Goal: Task Accomplishment & Management: Manage account settings

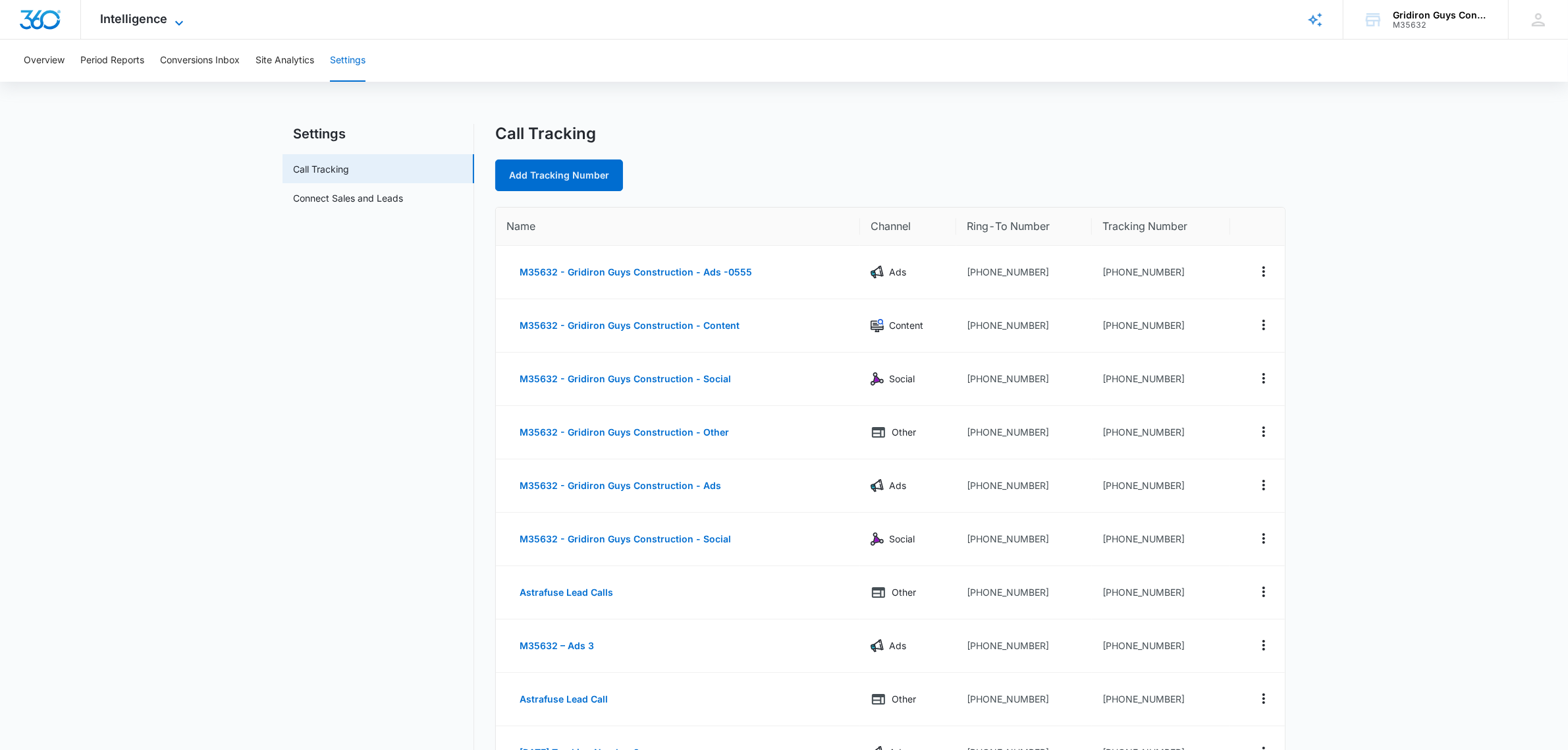
drag, startPoint x: 166, startPoint y: 17, endPoint x: 145, endPoint y: 23, distance: 21.8
click at [145, 23] on span "Intelligence" at bounding box center [134, 18] width 67 height 14
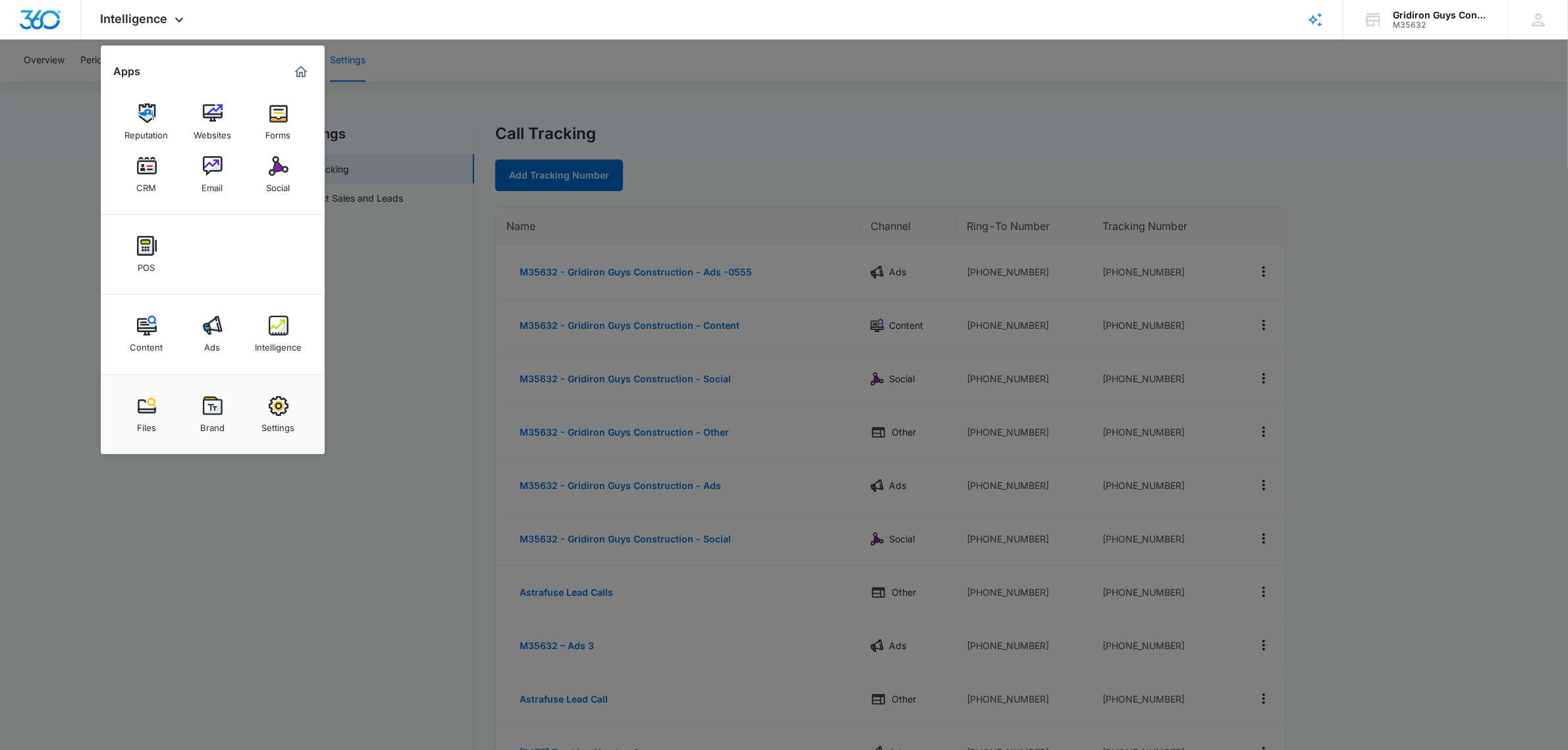
click at [459, 67] on div at bounding box center [784, 375] width 1568 height 750
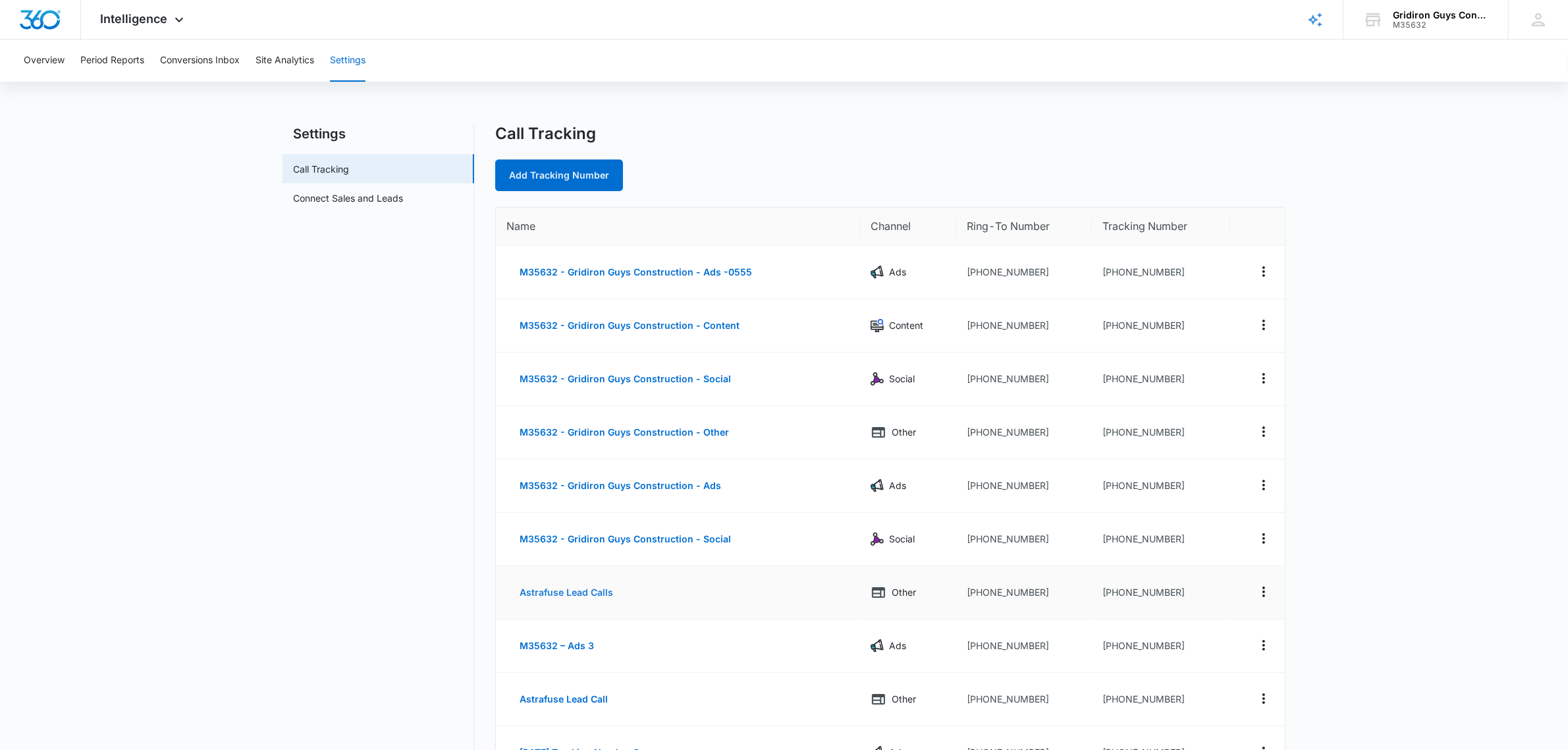
click at [584, 585] on button "Astrafuse Lead Calls" at bounding box center [566, 592] width 120 height 31
select select "OTHER"
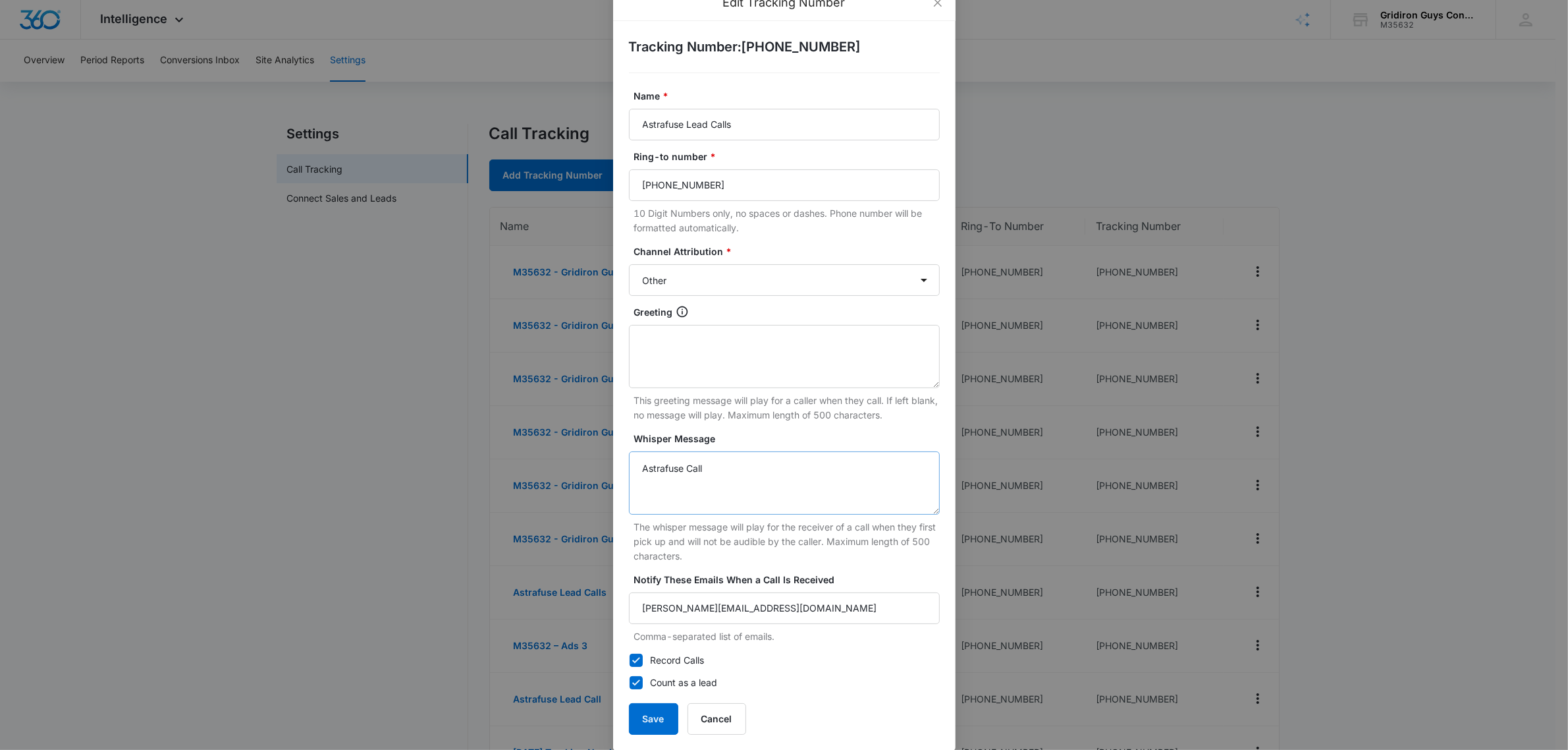
scroll to position [44, 0]
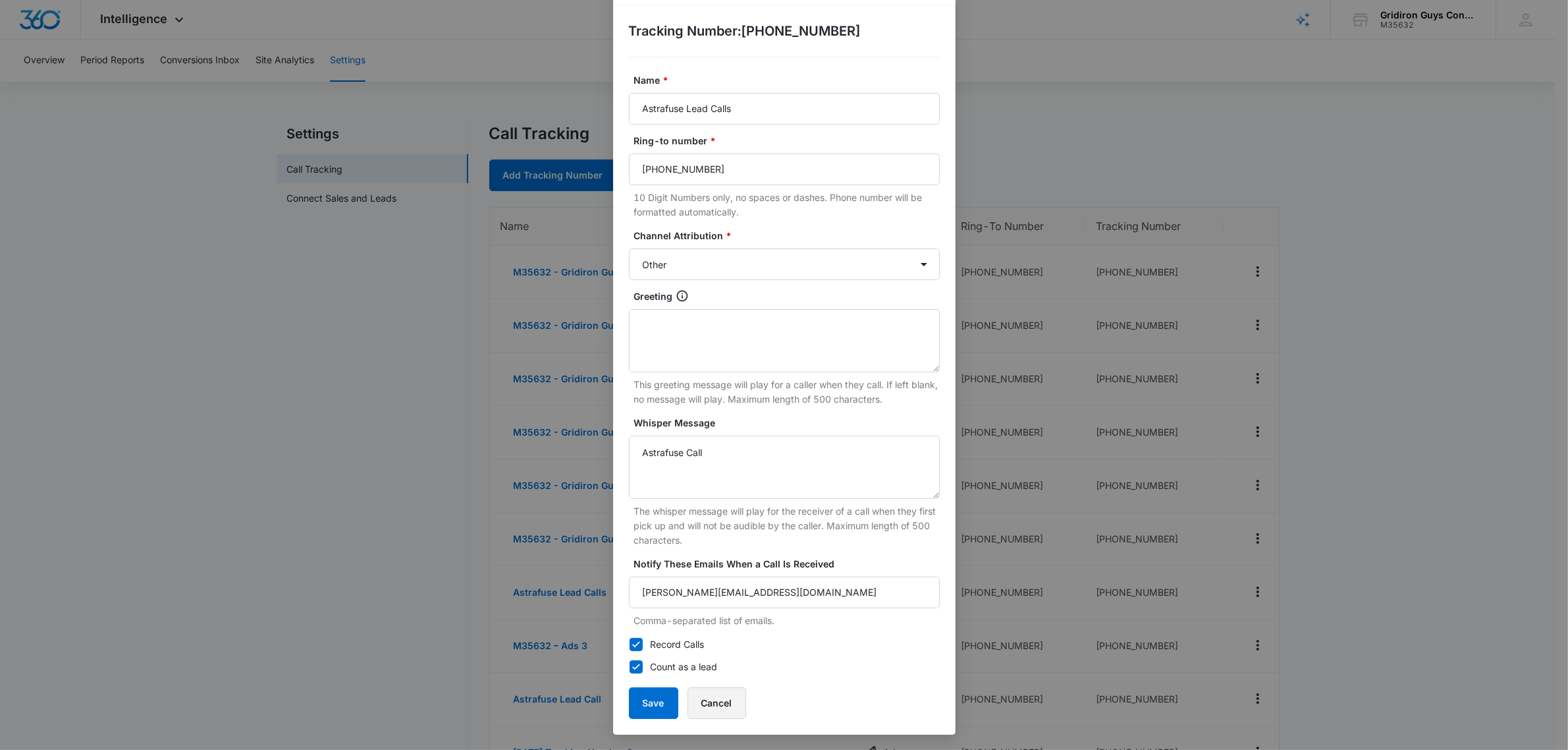
click at [703, 692] on button "Cancel" at bounding box center [717, 703] width 59 height 31
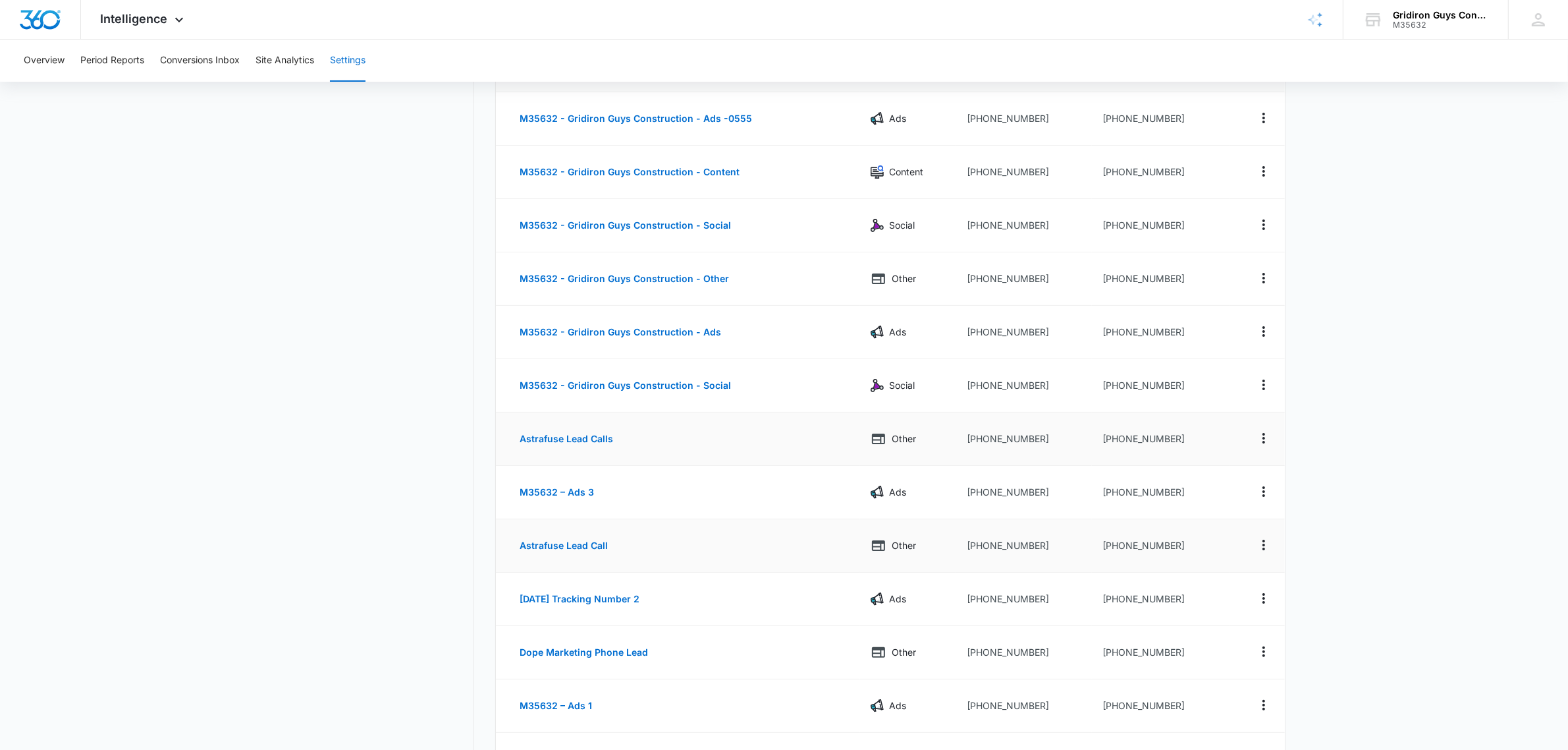
scroll to position [165, 0]
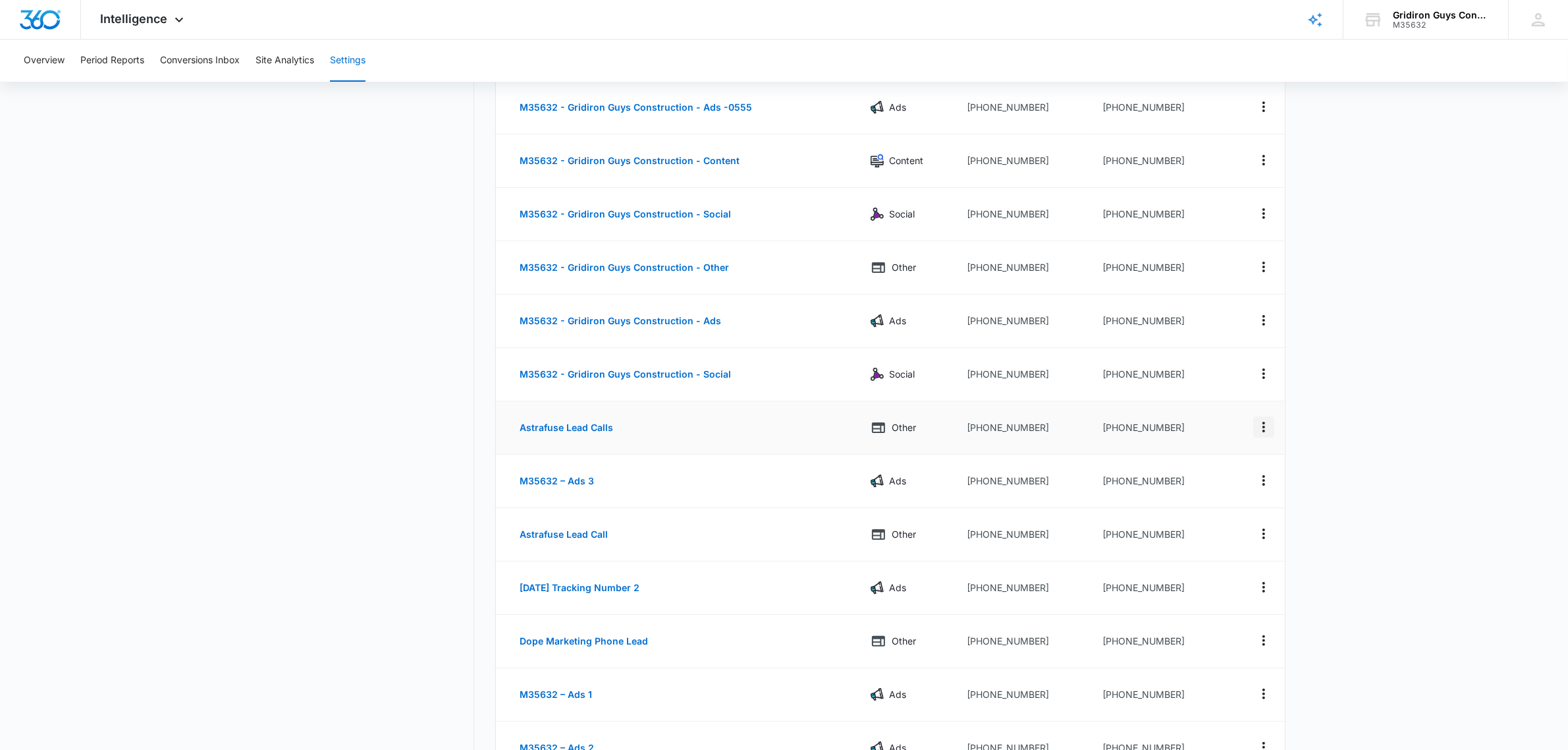
click at [1262, 427] on icon "Actions" at bounding box center [1264, 427] width 16 height 16
click at [1220, 438] on button "Delete" at bounding box center [1209, 436] width 75 height 20
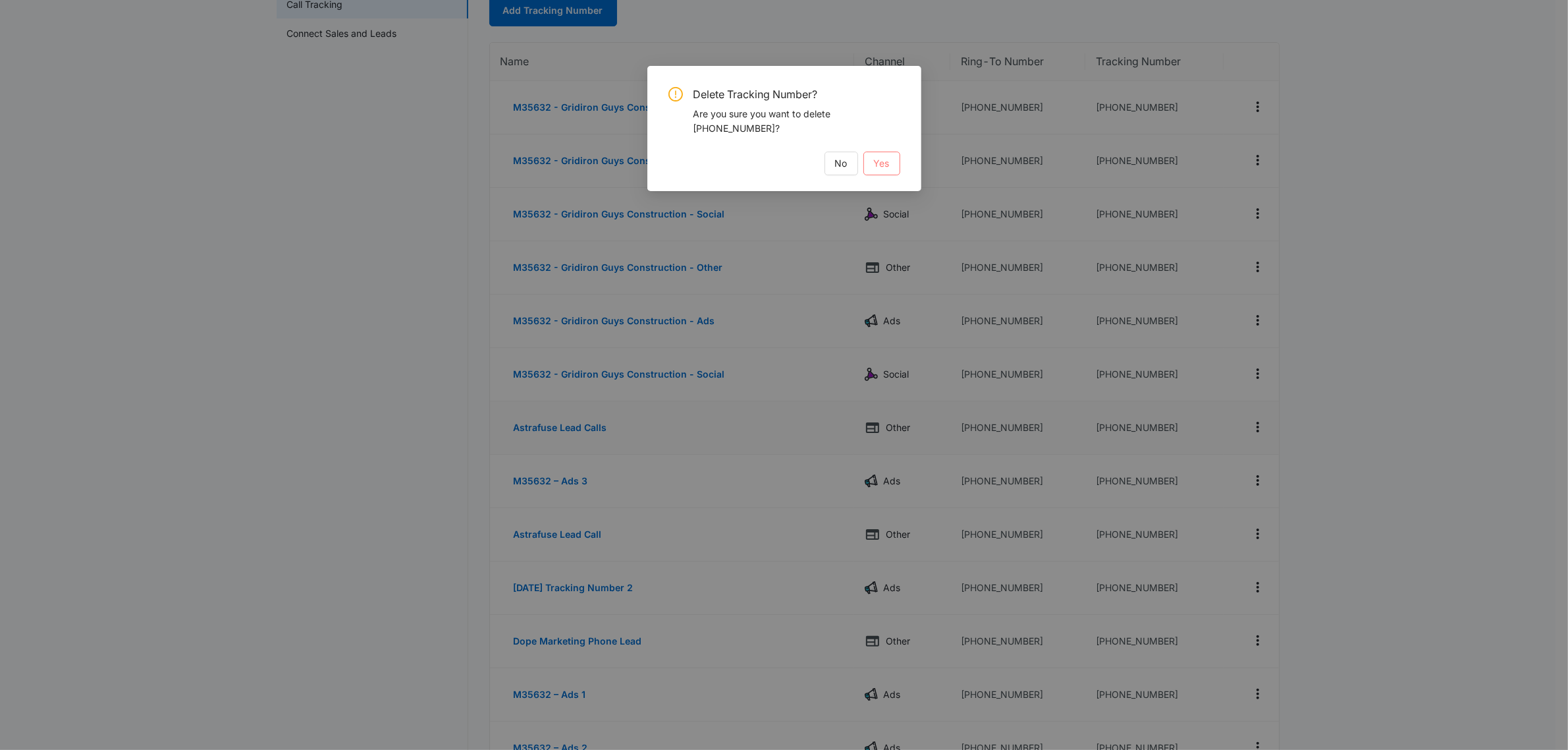
click at [887, 166] on span "Yes" at bounding box center [881, 163] width 16 height 15
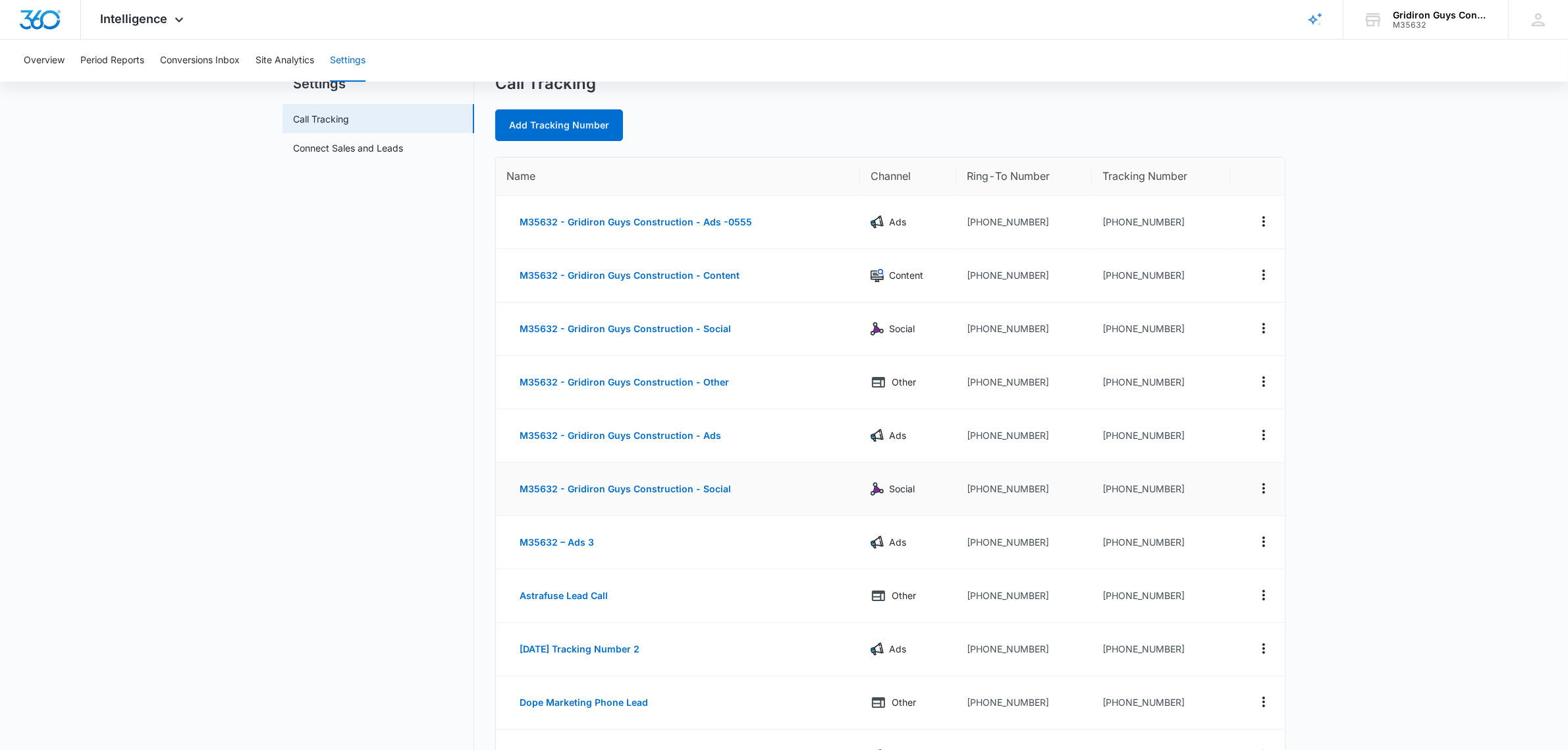
scroll to position [0, 0]
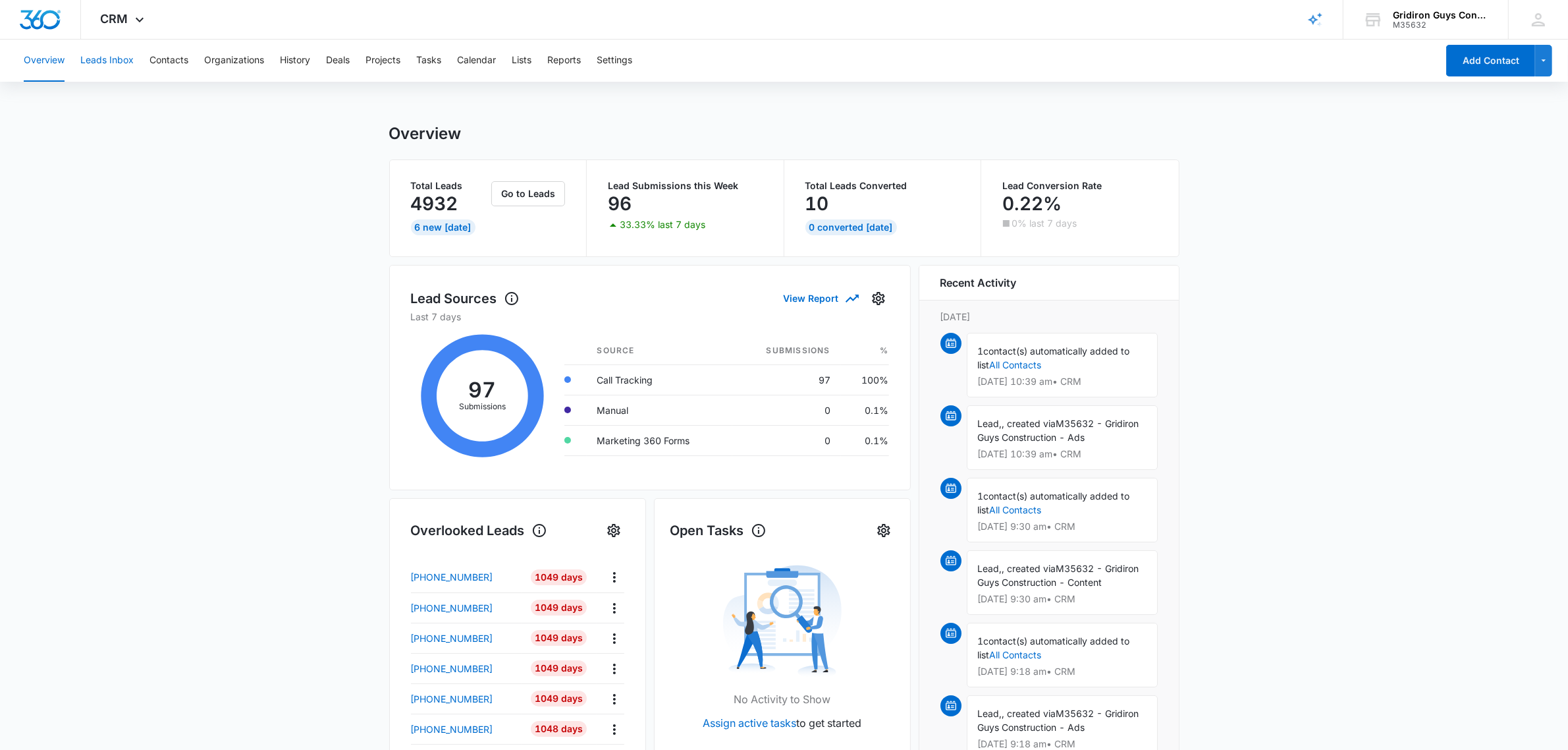
click at [110, 69] on button "Leads Inbox" at bounding box center [106, 60] width 54 height 42
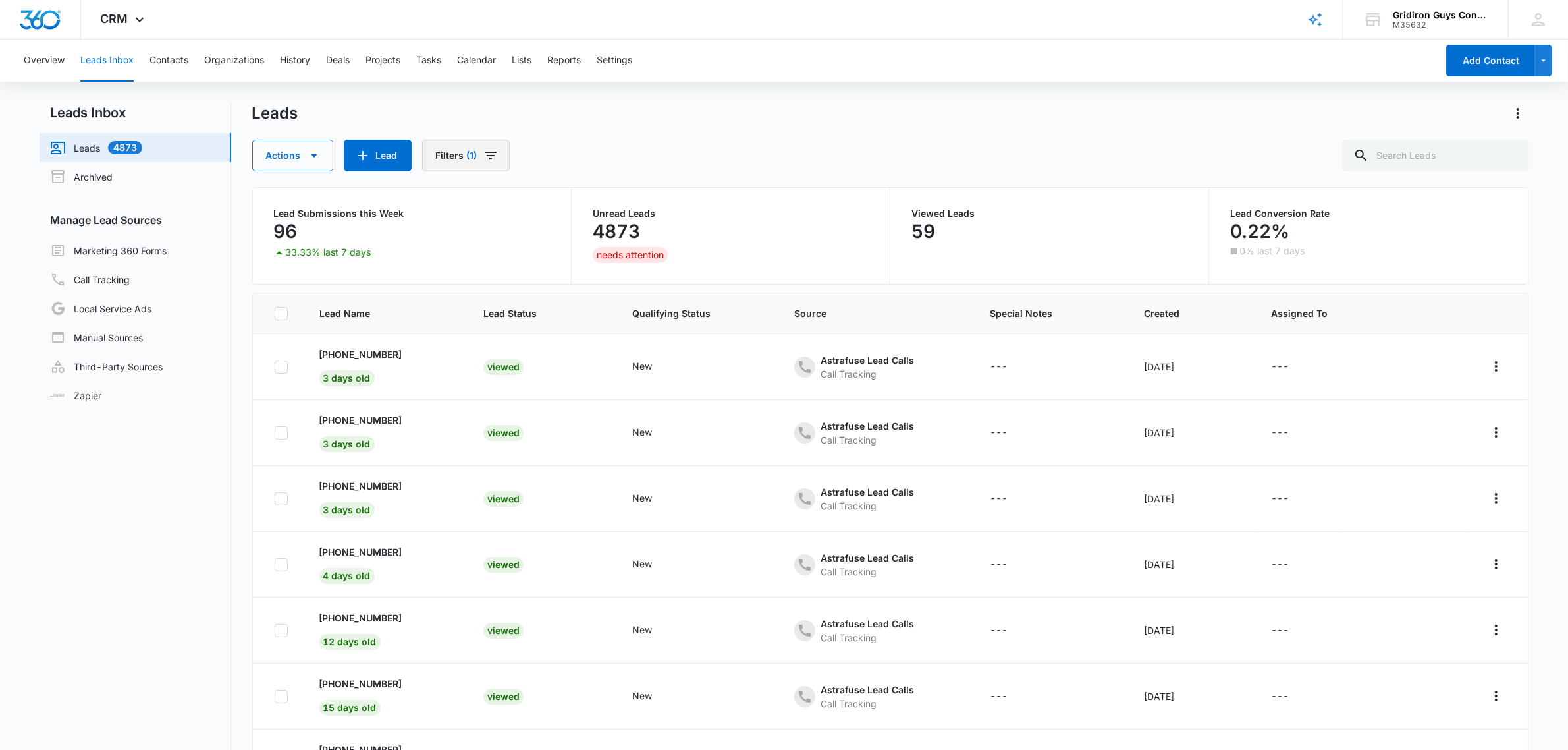
click at [485, 153] on icon "Filters" at bounding box center [490, 155] width 16 height 16
click at [516, 238] on icon "Clear" at bounding box center [516, 238] width 10 height 10
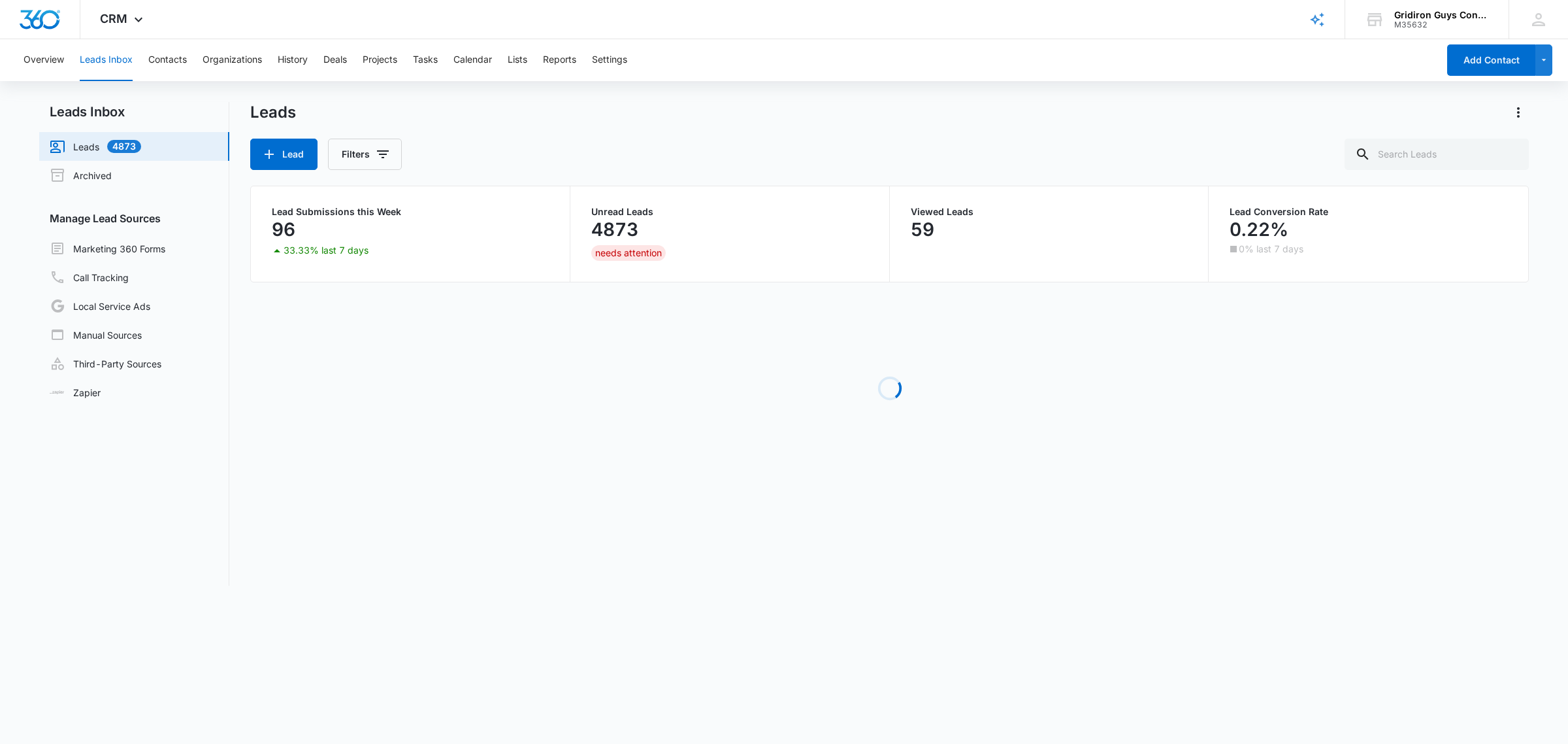
click at [647, 149] on div "Lead Filters" at bounding box center [890, 154] width 1278 height 31
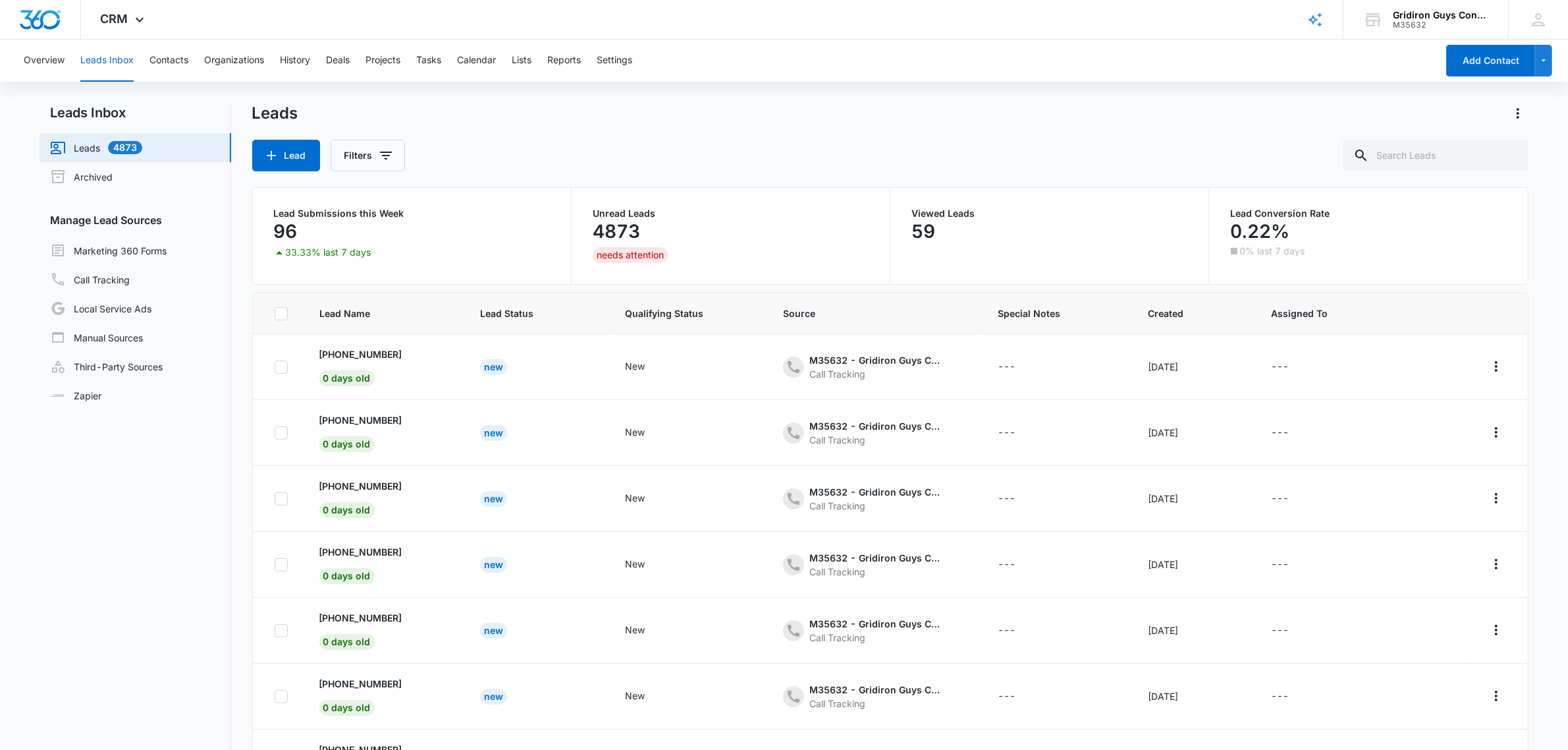
drag, startPoint x: 488, startPoint y: 534, endPoint x: 983, endPoint y: 116, distance: 647.9
click at [985, 116] on div "Leads" at bounding box center [891, 114] width 1277 height 21
click at [113, 172] on link "Archived" at bounding box center [82, 176] width 63 height 16
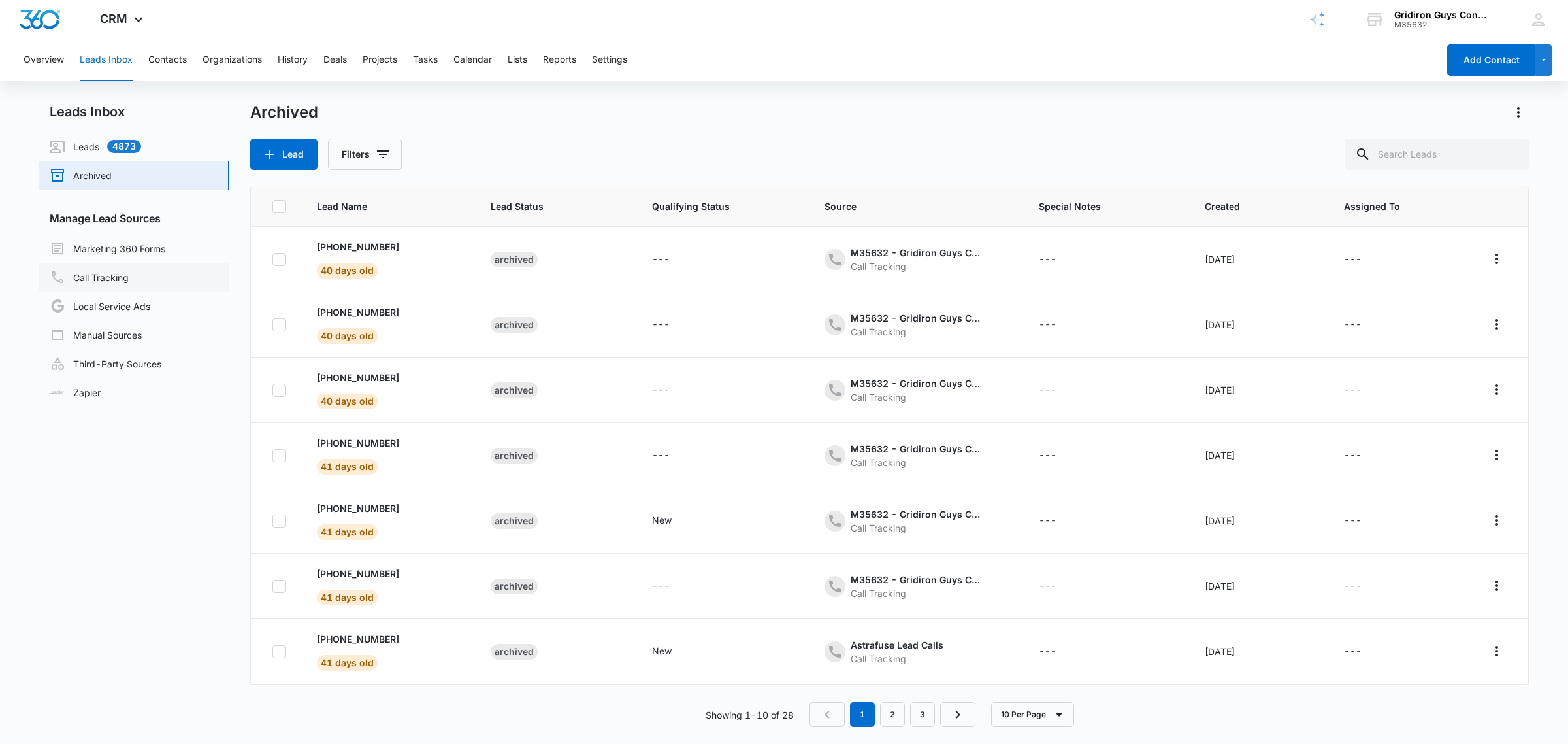
click at [125, 278] on link "Call Tracking" at bounding box center [89, 277] width 79 height 16
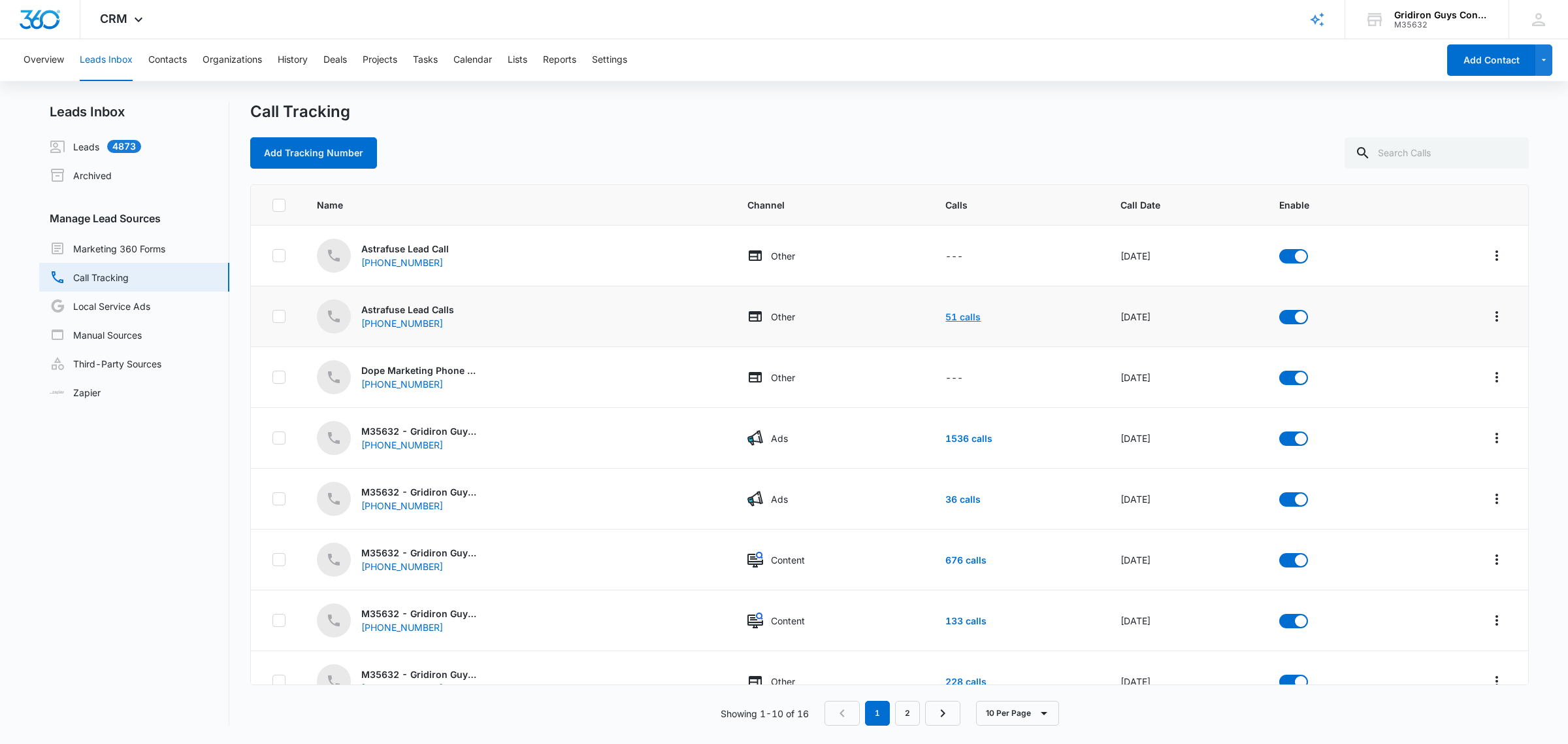
click at [945, 314] on link "51 calls" at bounding box center [962, 317] width 35 height 11
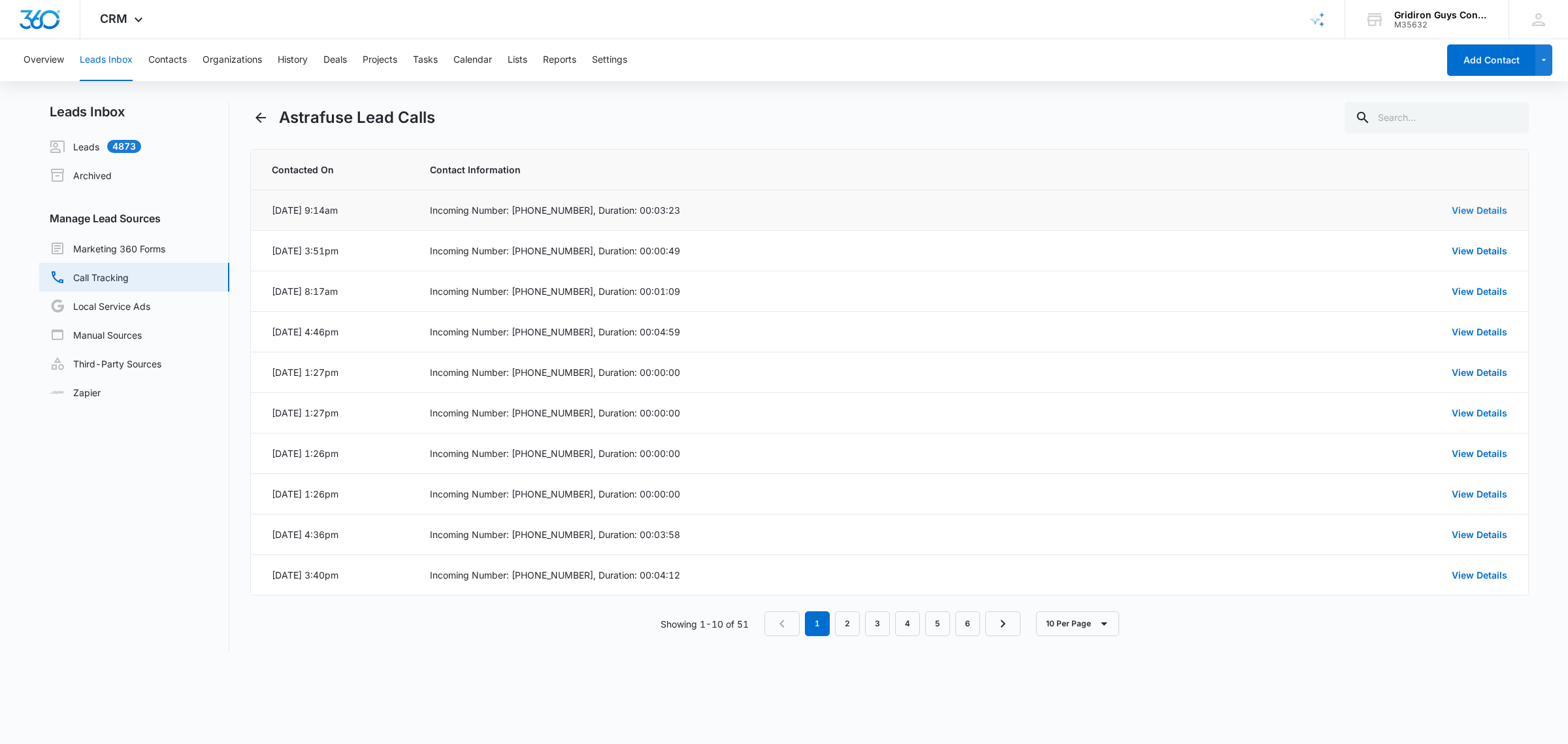
click at [1496, 207] on link "View Details" at bounding box center [1480, 210] width 56 height 11
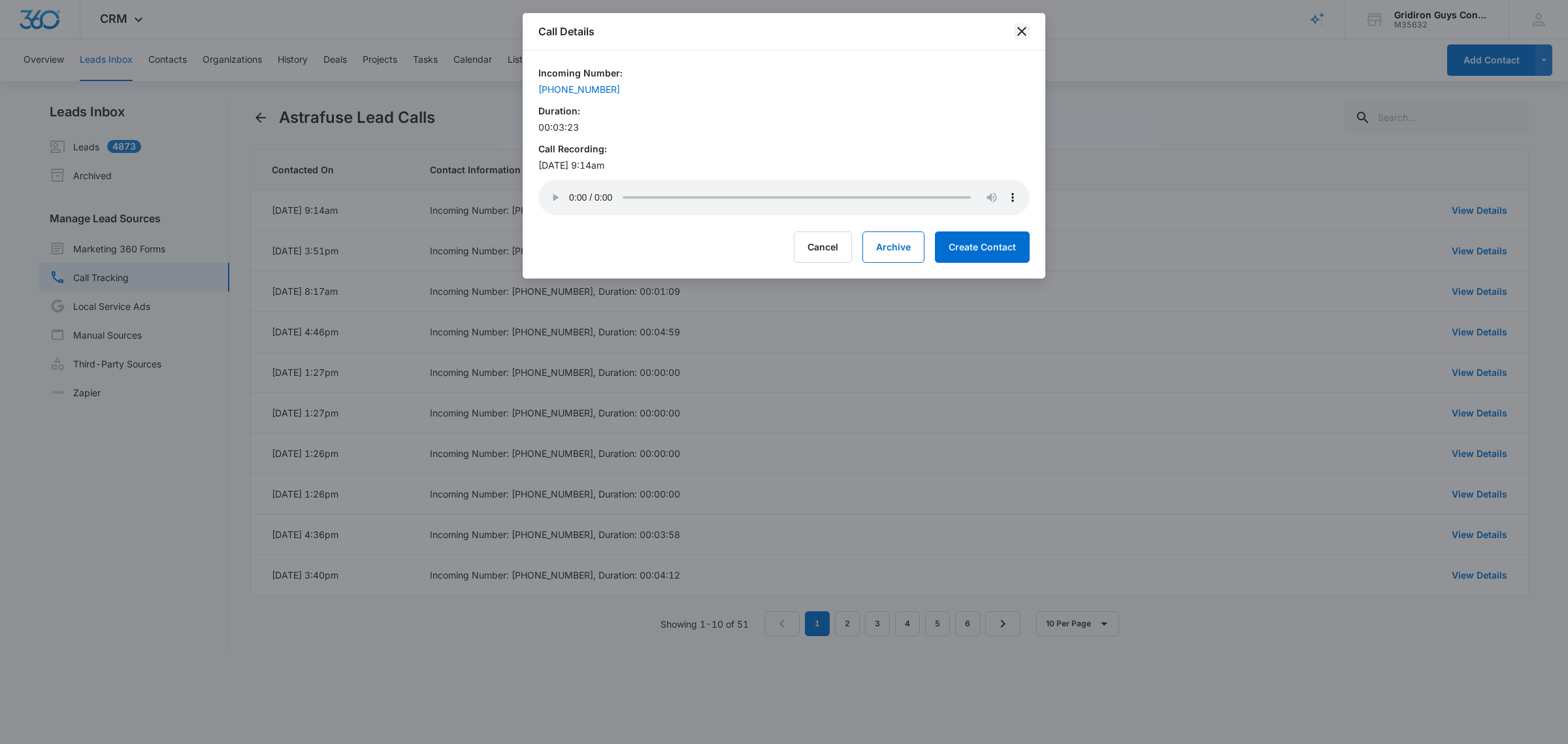
click at [1020, 30] on icon "close" at bounding box center [1021, 31] width 9 height 9
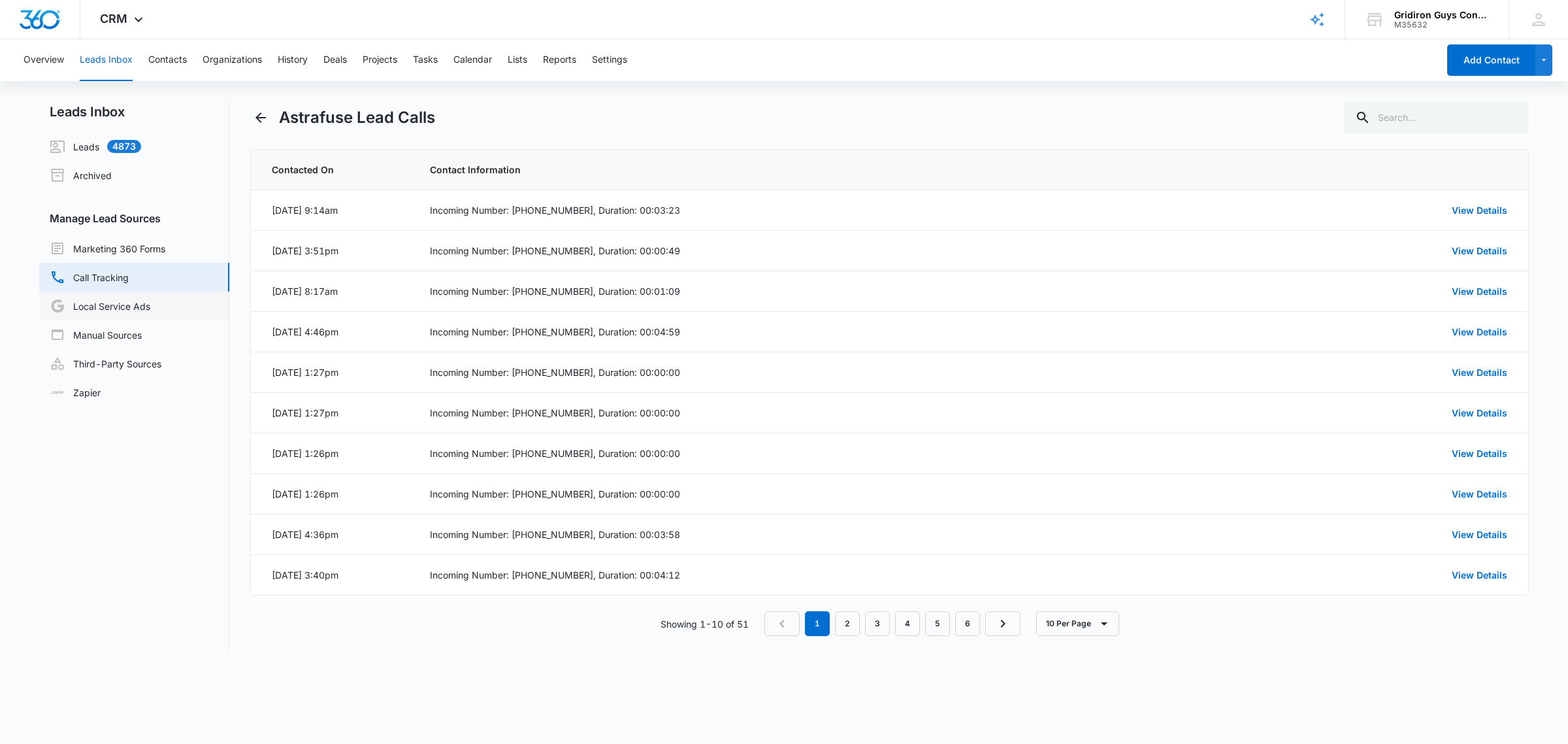
click at [144, 305] on link "Local Service Ads" at bounding box center [100, 305] width 101 height 16
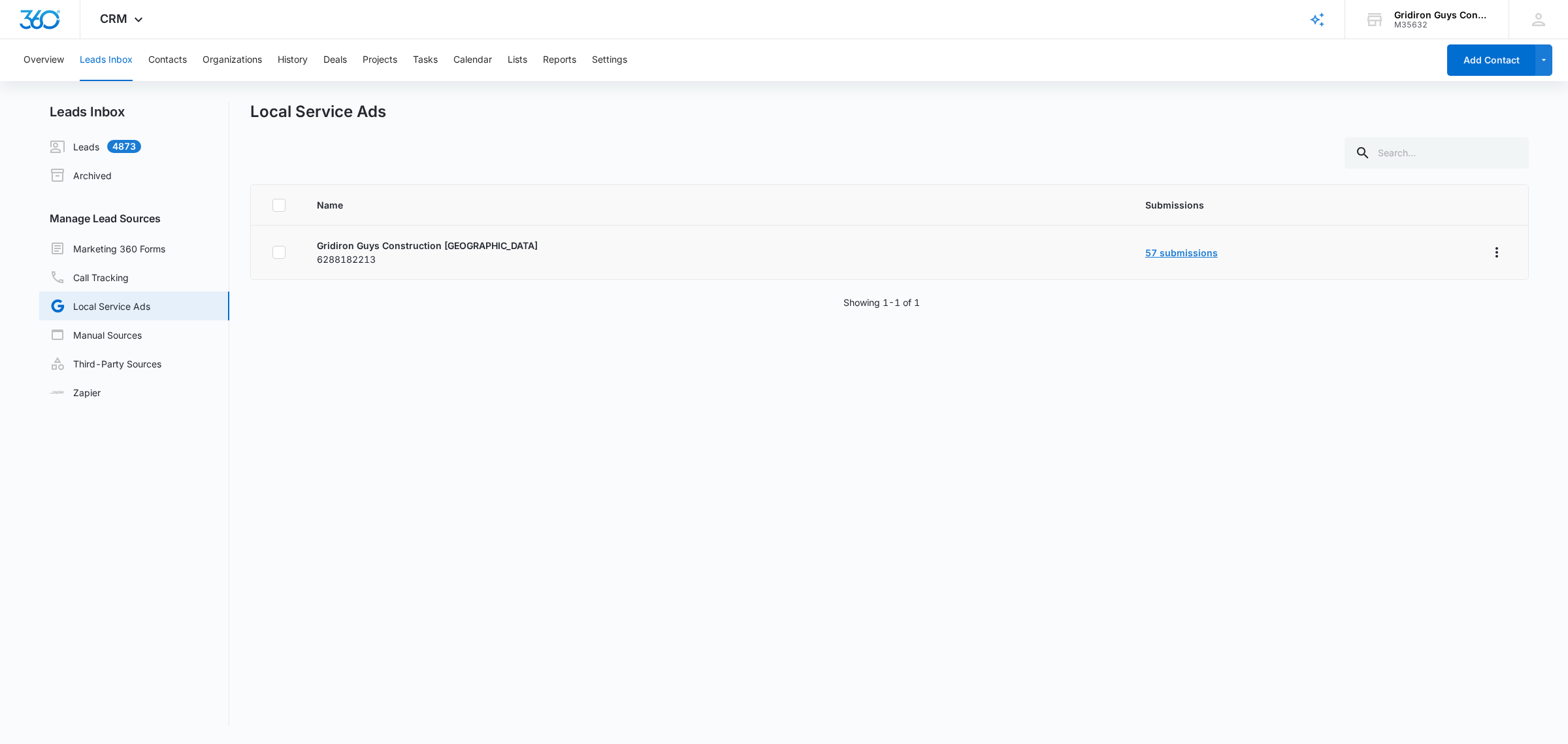
click at [1146, 253] on link "57 submissions" at bounding box center [1182, 253] width 73 height 11
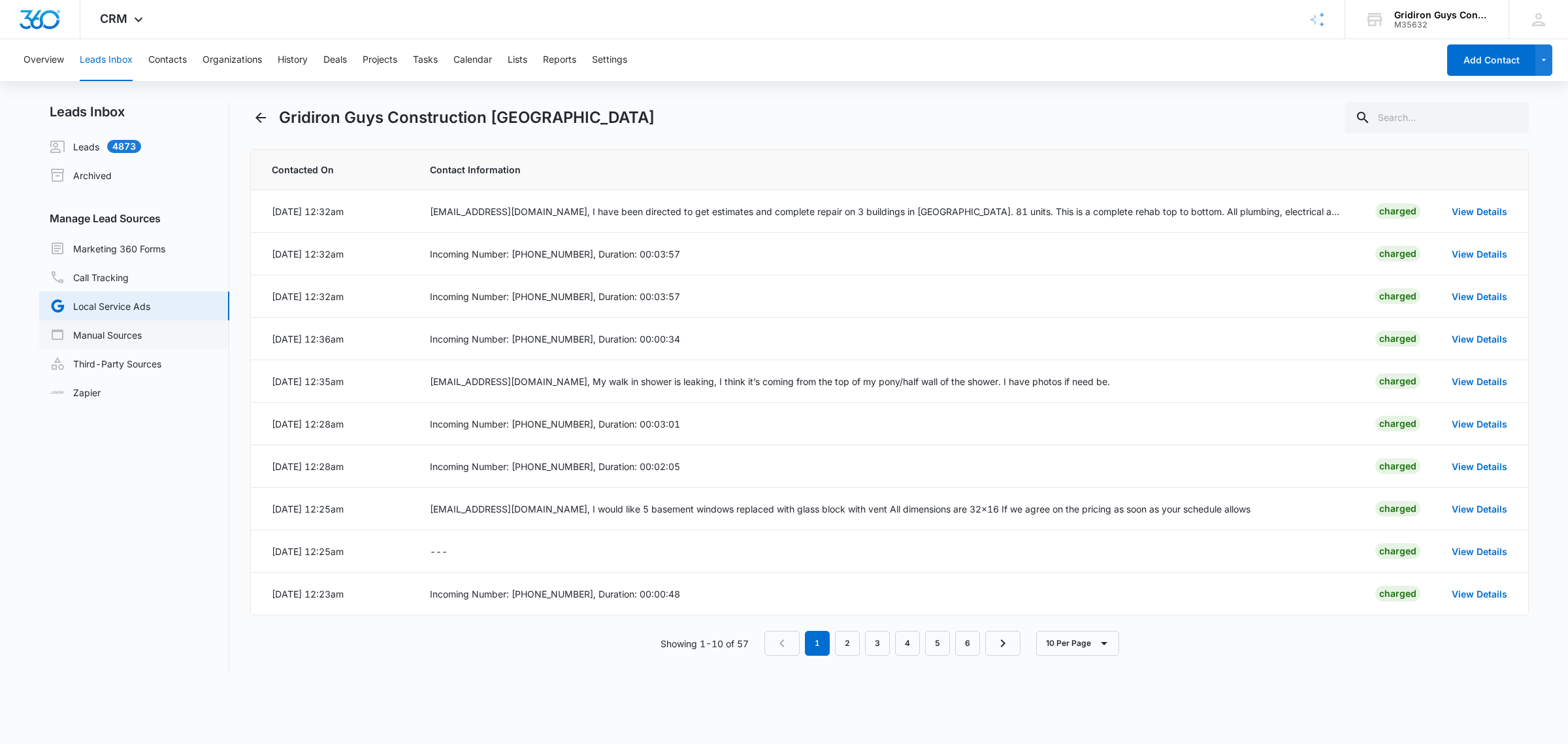
click at [119, 336] on link "Manual Sources" at bounding box center [96, 334] width 92 height 16
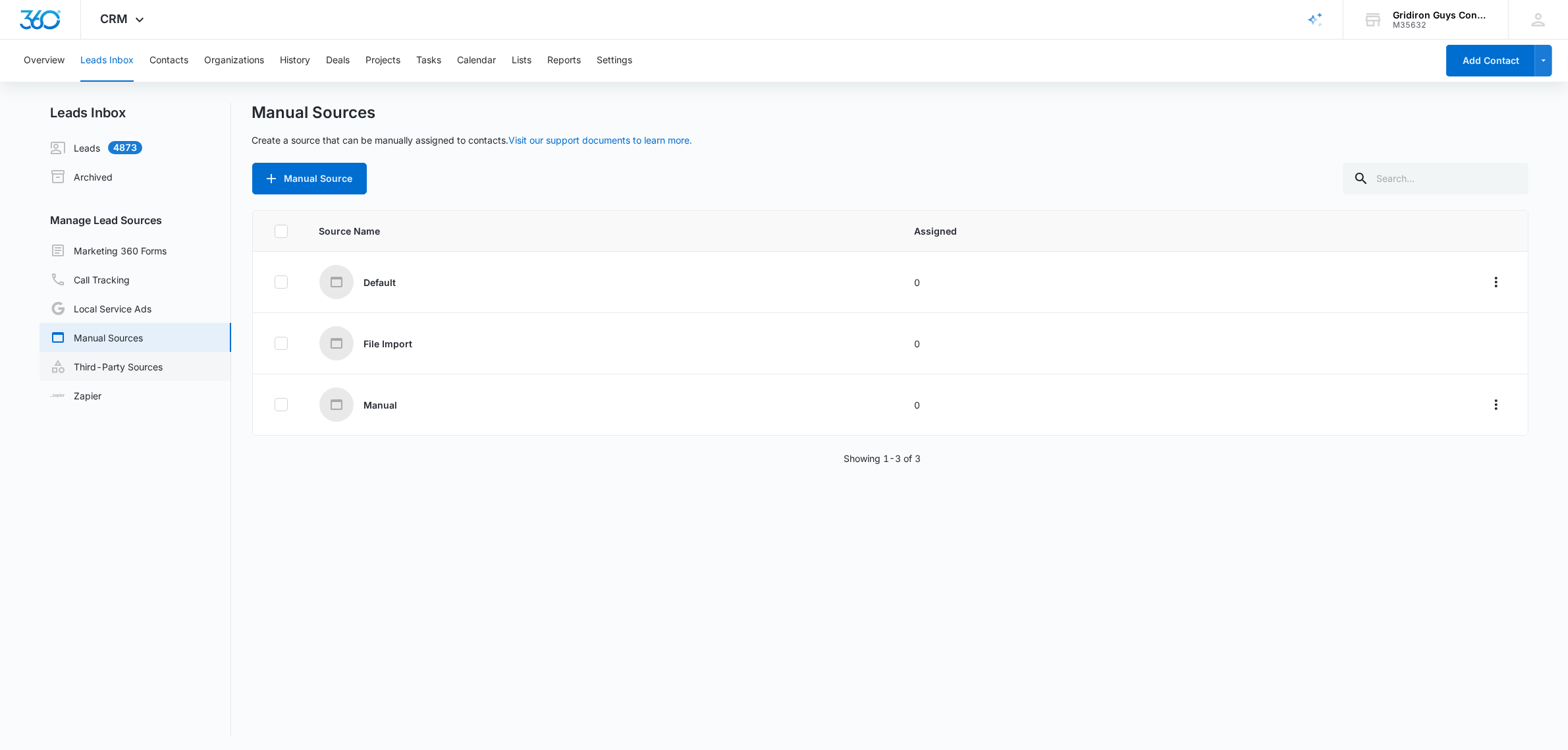
click at [109, 363] on link "Third-Party Sources" at bounding box center [106, 366] width 113 height 16
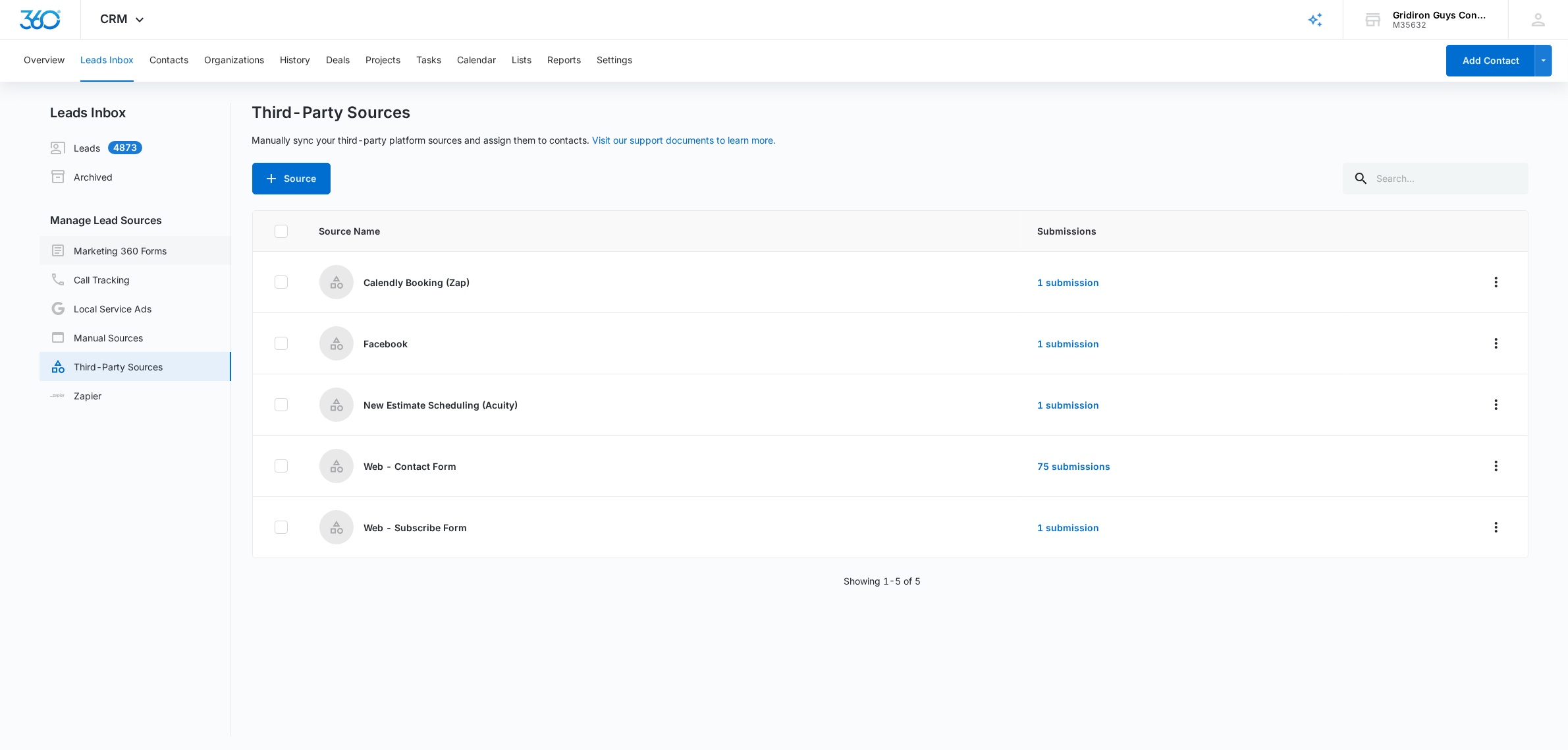
click at [102, 248] on link "Marketing 360 Forms" at bounding box center [108, 250] width 116 height 16
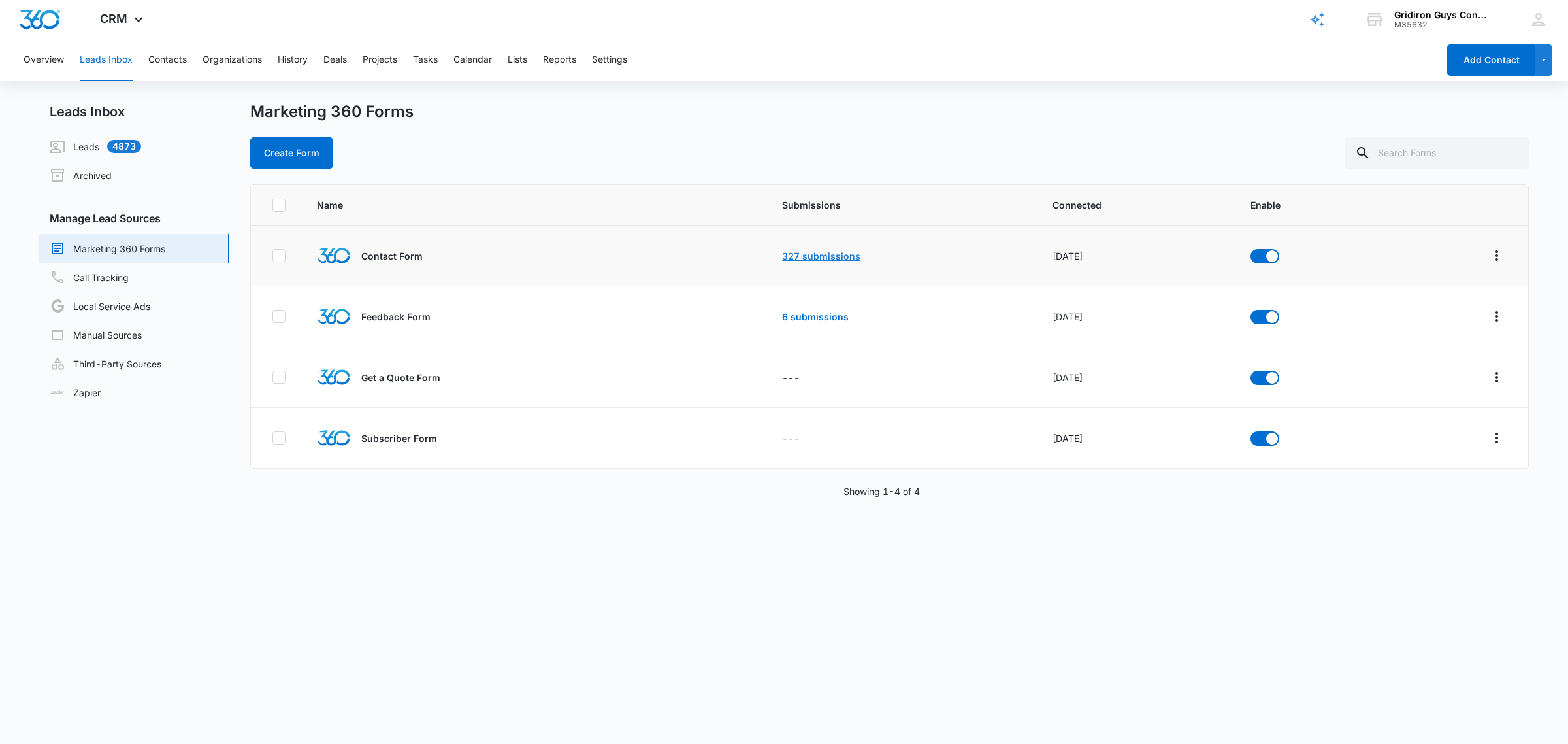
click at [820, 255] on link "327 submissions" at bounding box center [822, 256] width 79 height 11
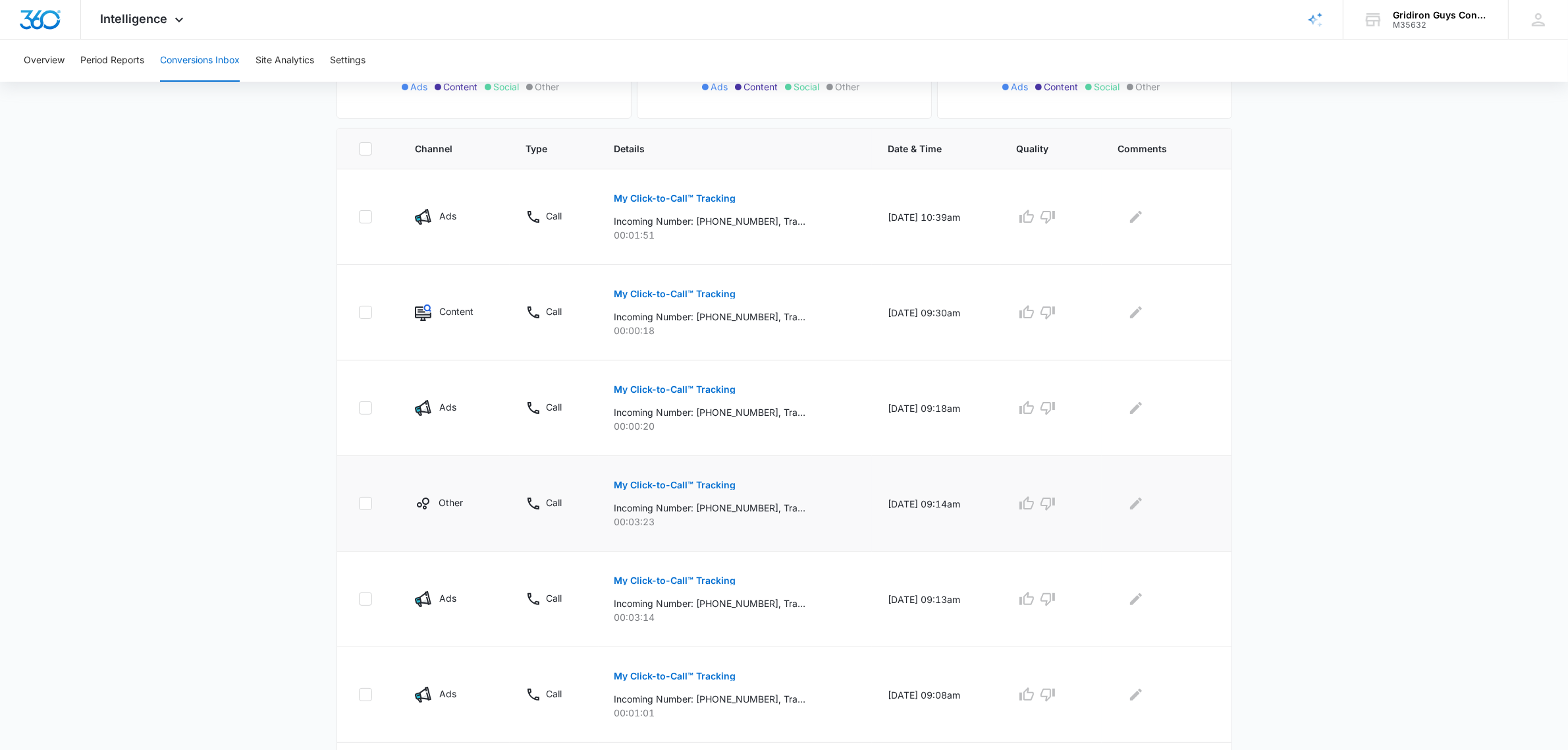
scroll to position [247, 0]
click at [671, 479] on p "My Click-to-Call™ Tracking" at bounding box center [676, 483] width 122 height 9
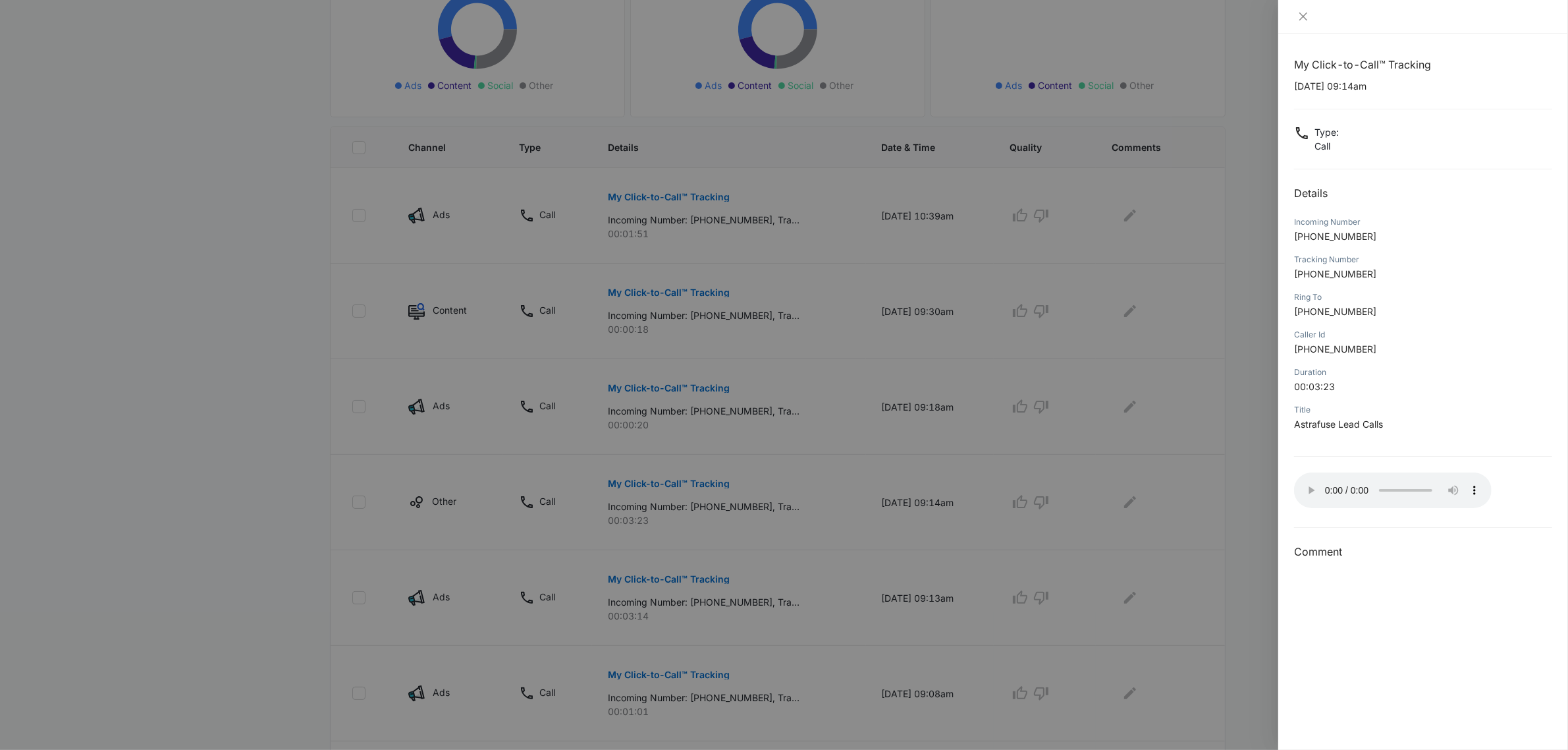
click at [239, 276] on div at bounding box center [784, 375] width 1568 height 750
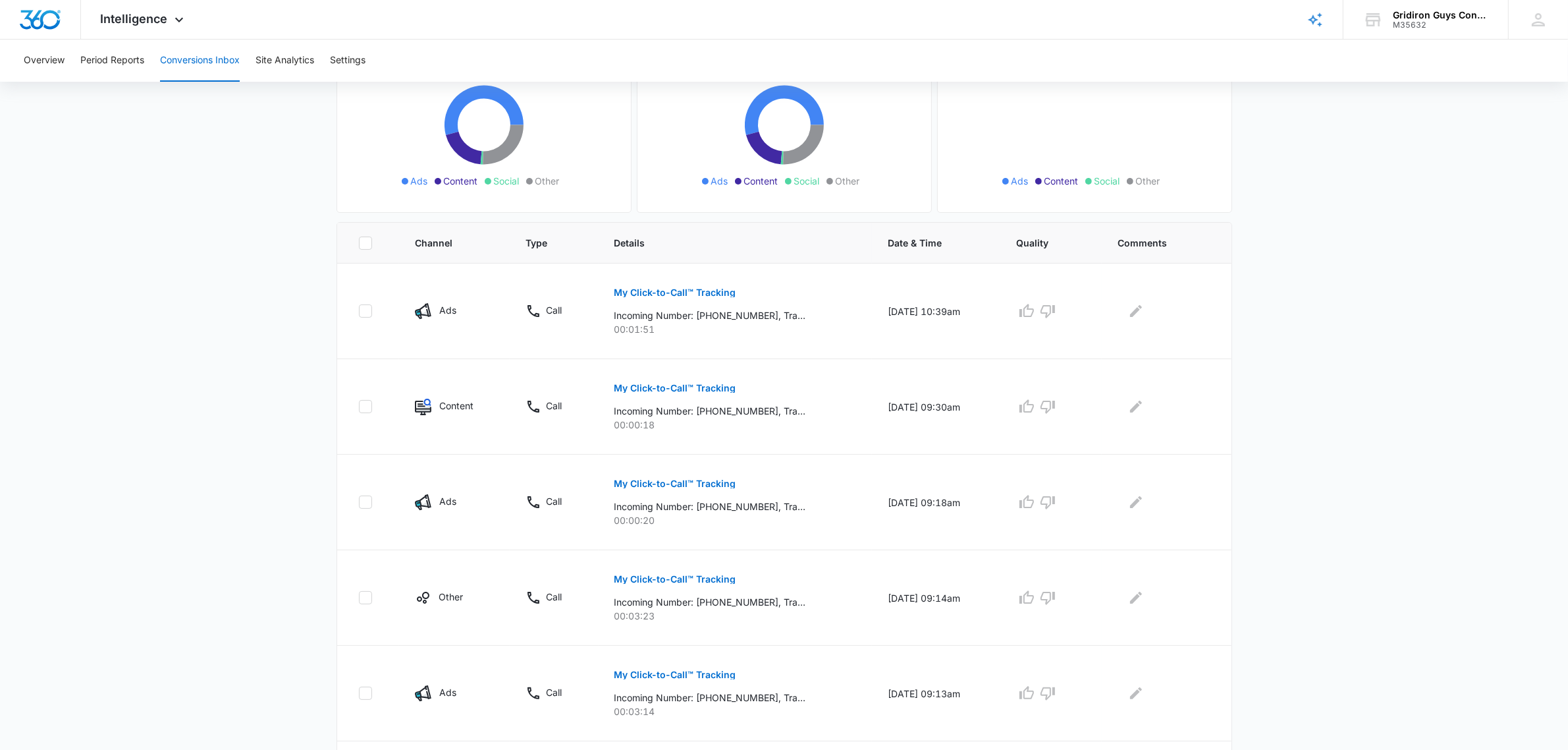
scroll to position [165, 0]
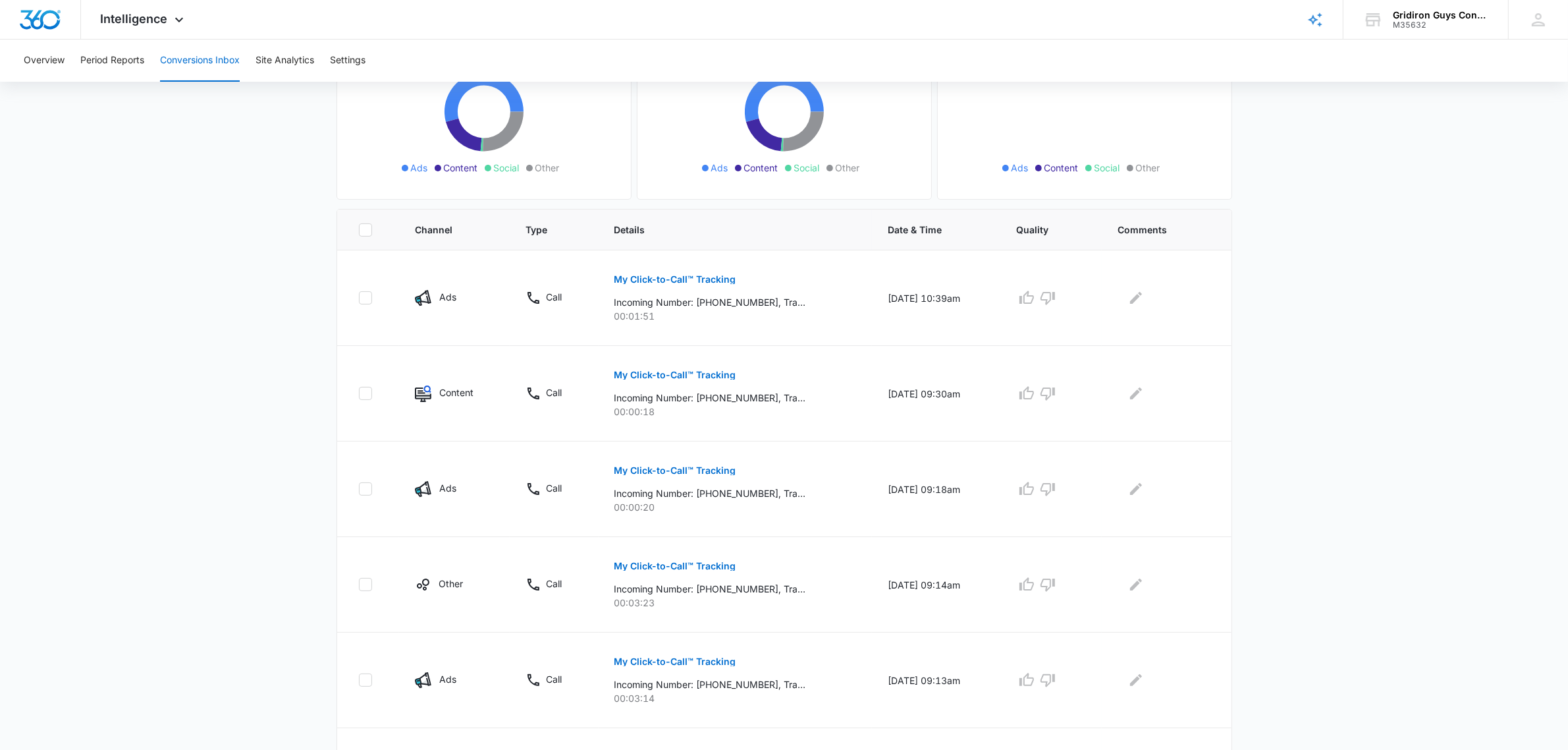
drag, startPoint x: 795, startPoint y: 326, endPoint x: 1297, endPoint y: 267, distance: 505.5
click at [1297, 267] on main "Filters 08/09/2025 09/08/2025 New Conversion Total Conversions: 432 Ads Content…" at bounding box center [784, 587] width 1568 height 1316
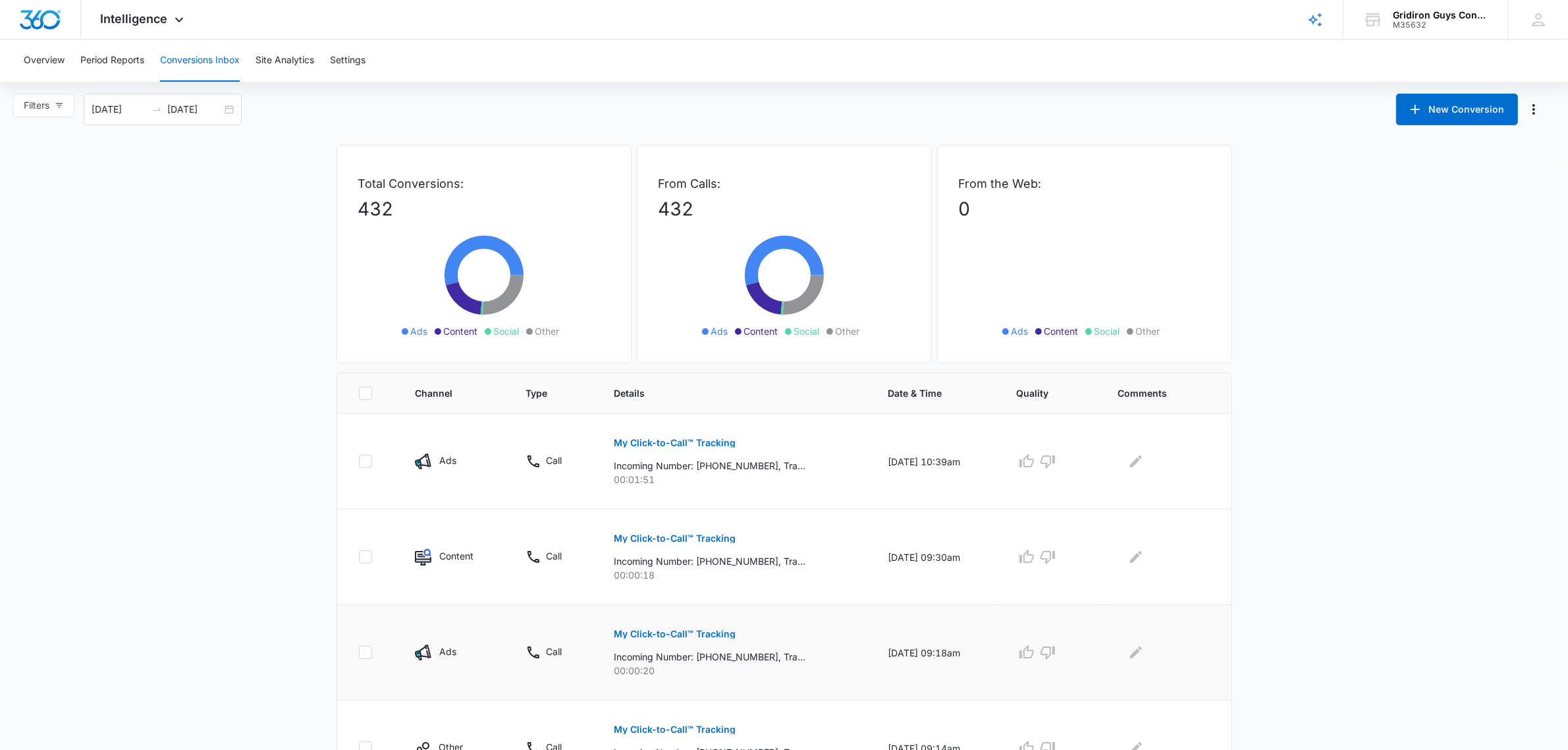
scroll to position [0, 0]
drag, startPoint x: 718, startPoint y: 443, endPoint x: 639, endPoint y: 446, distance: 79.1
click at [639, 446] on p "My Click-to-Call™ Tracking" at bounding box center [676, 444] width 122 height 9
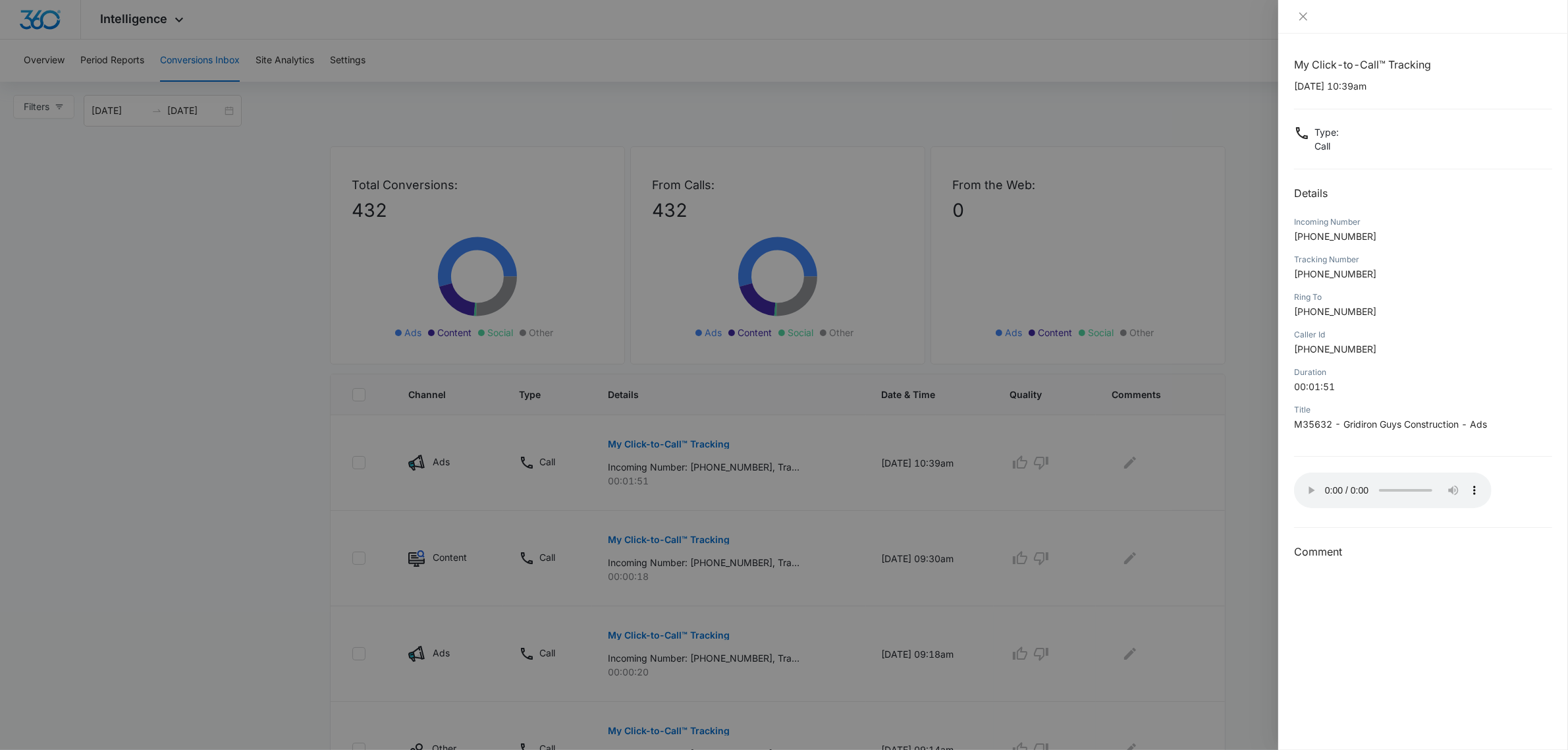
drag, startPoint x: 1395, startPoint y: 492, endPoint x: 1358, endPoint y: 541, distance: 61.4
click at [1358, 541] on div "My Click-to-Call™ Tracking 09/08/2025 at 10:39am Type : Call Details Incoming N…" at bounding box center [1423, 309] width 258 height 503
drag, startPoint x: 1351, startPoint y: 524, endPoint x: 1355, endPoint y: 608, distance: 84.1
click at [1355, 608] on div "My Click-to-Call™ Tracking 09/08/2025 at 10:39am Type : Call Details Incoming N…" at bounding box center [1423, 392] width 290 height 716
click at [1302, 15] on icon "close" at bounding box center [1303, 17] width 11 height 11
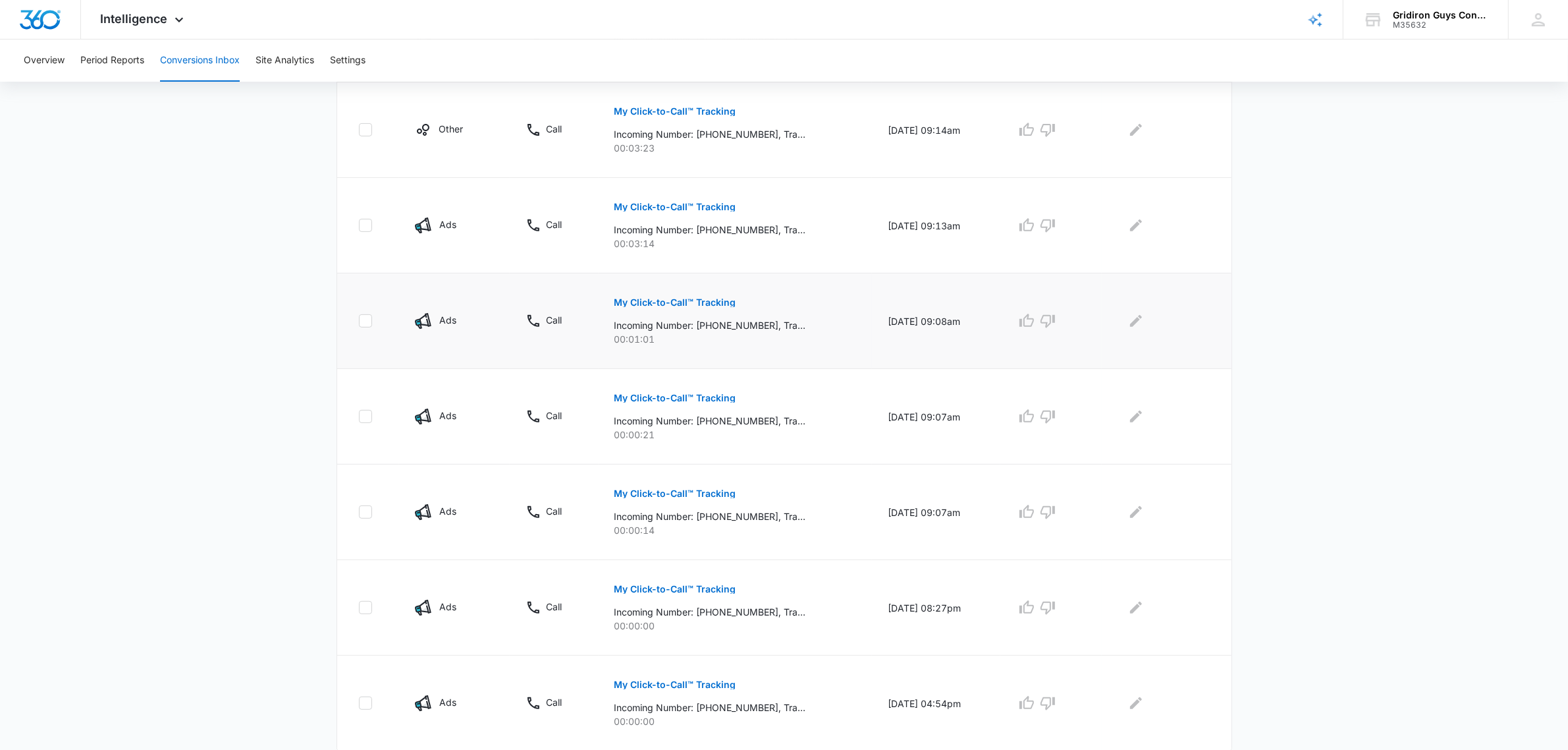
scroll to position [658, 0]
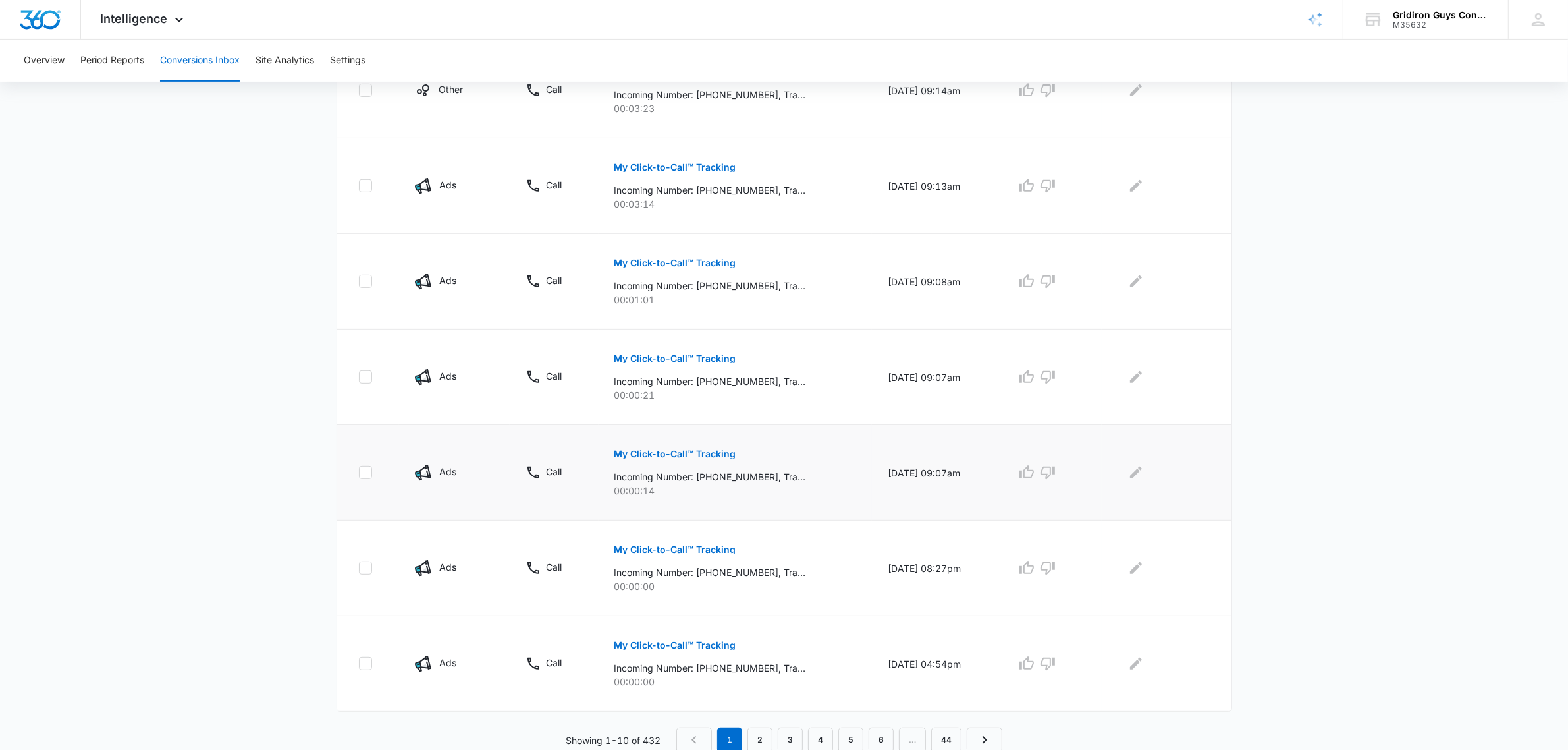
click at [656, 455] on p "My Click-to-Call™ Tracking" at bounding box center [676, 454] width 122 height 9
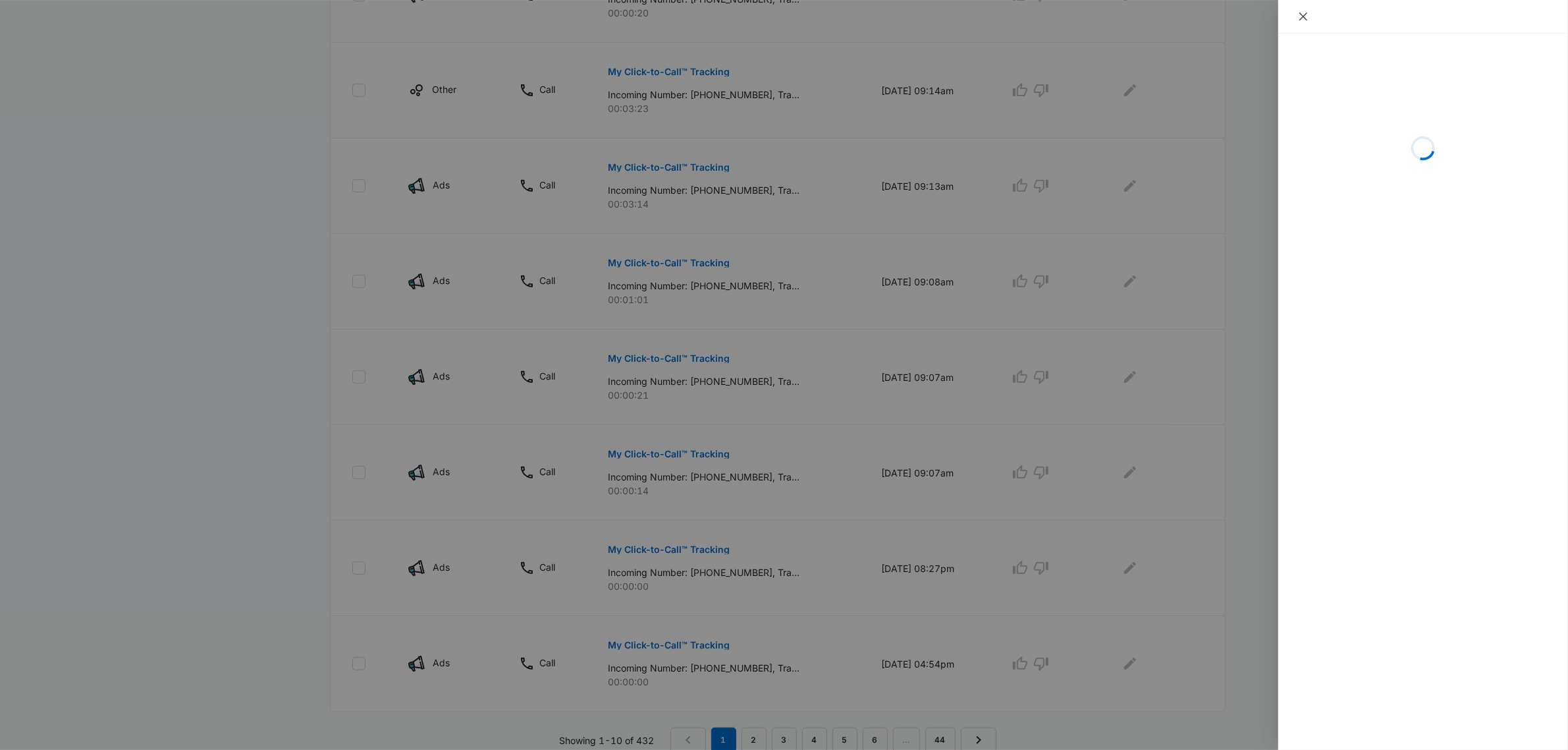
click at [1302, 17] on icon "close" at bounding box center [1303, 17] width 8 height 8
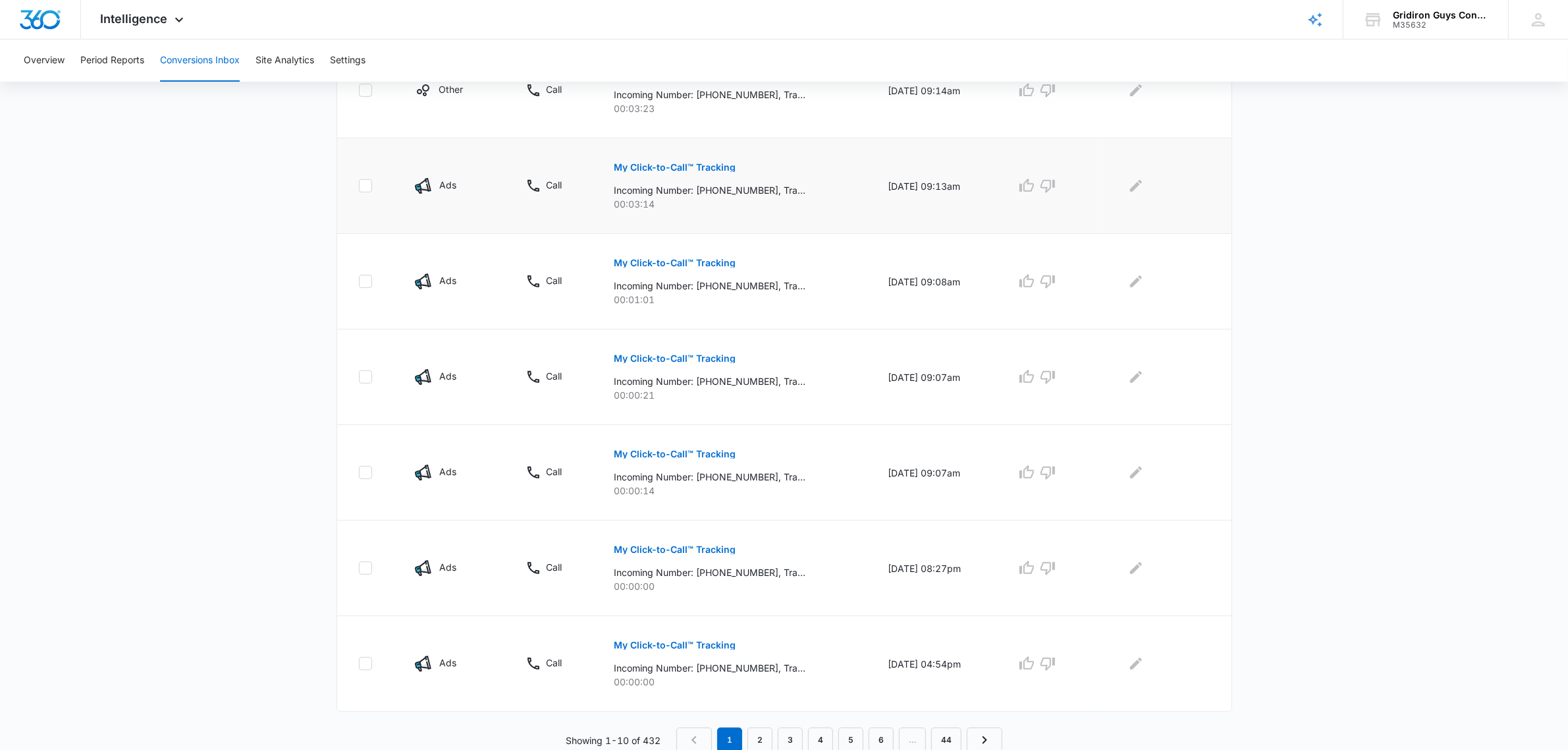
click at [643, 167] on p "My Click-to-Call™ Tracking" at bounding box center [676, 167] width 122 height 9
